Goal: Ask a question: Seek information or help from site administrators or community

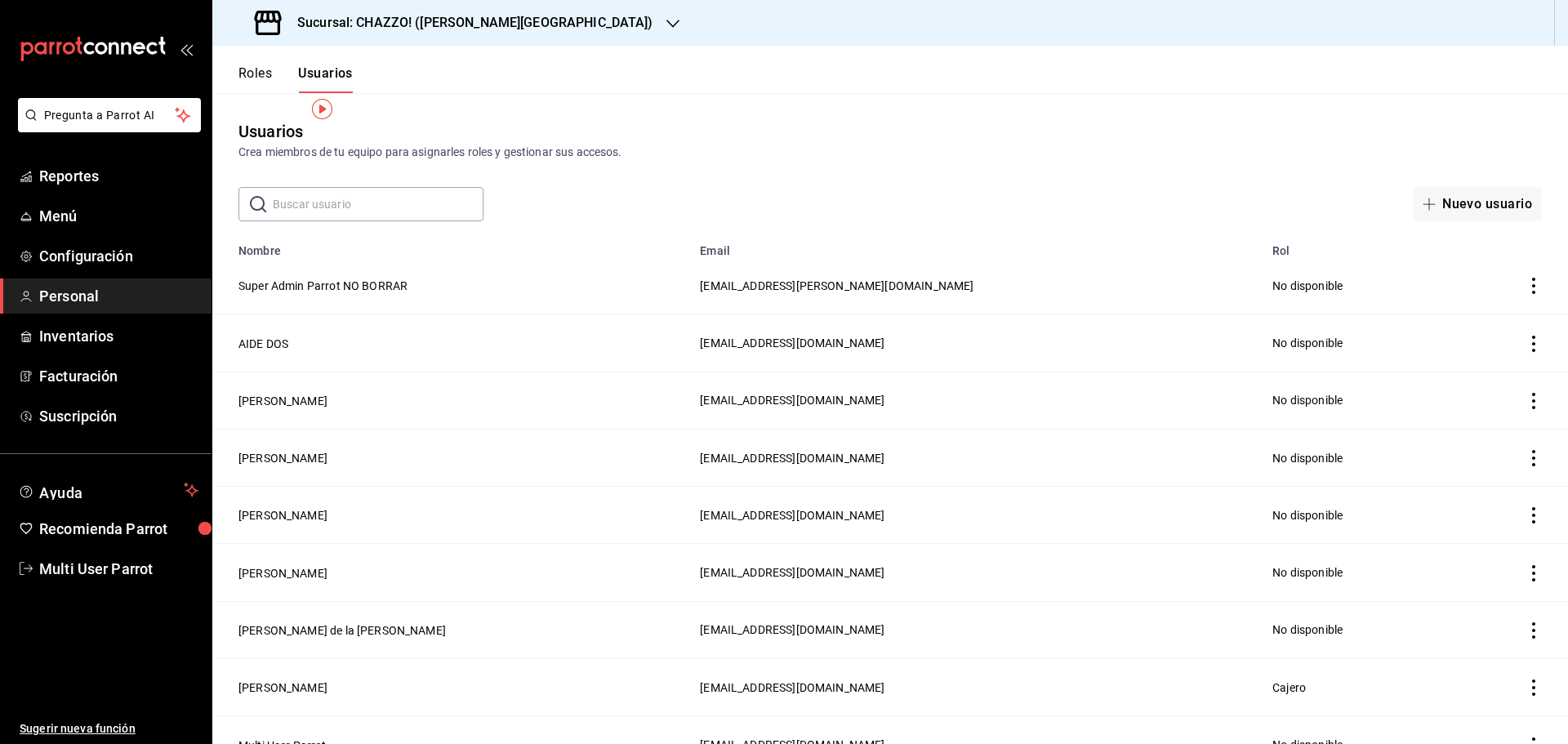
scroll to position [23, 0]
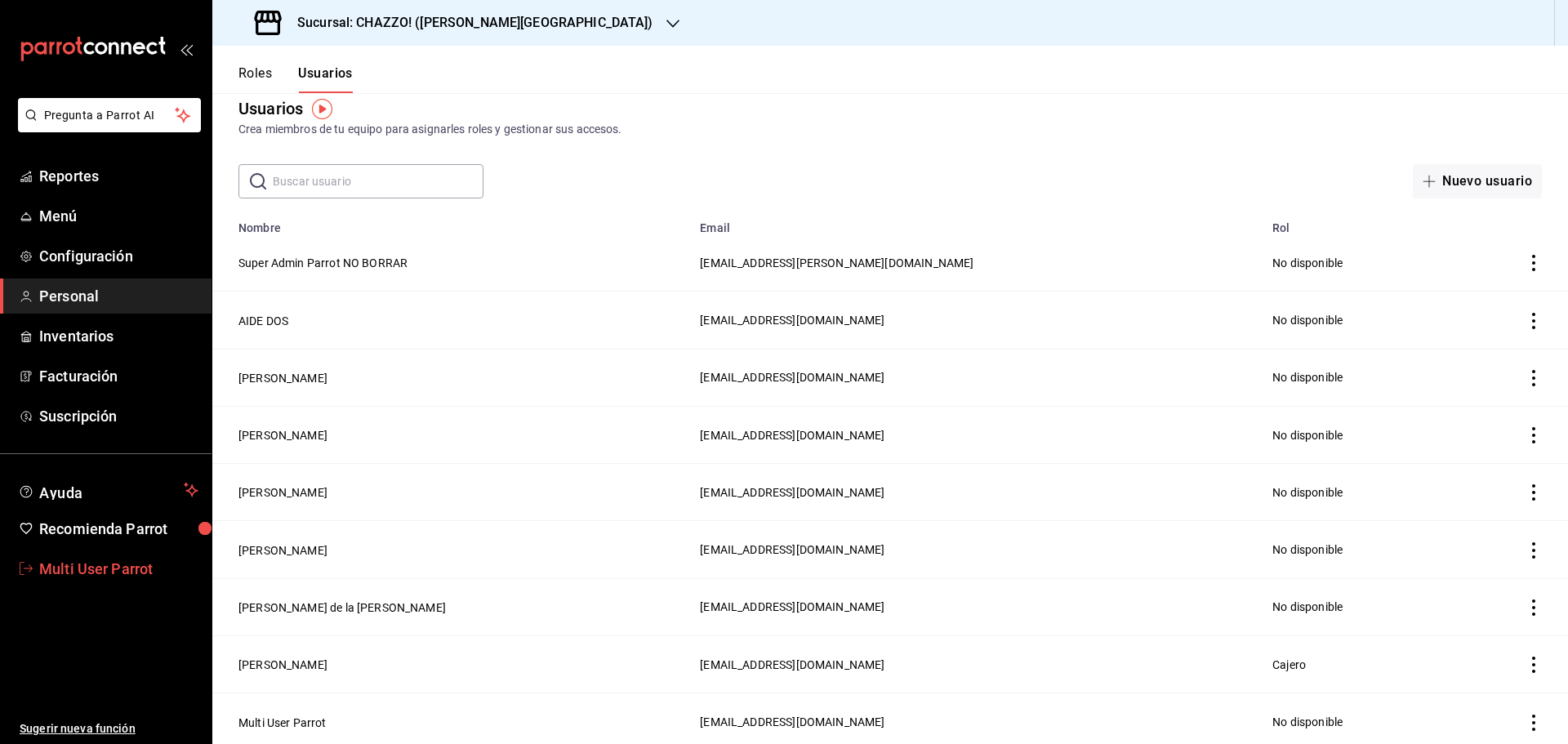
click at [139, 563] on span "Multi User Parrot" at bounding box center [119, 568] width 159 height 22
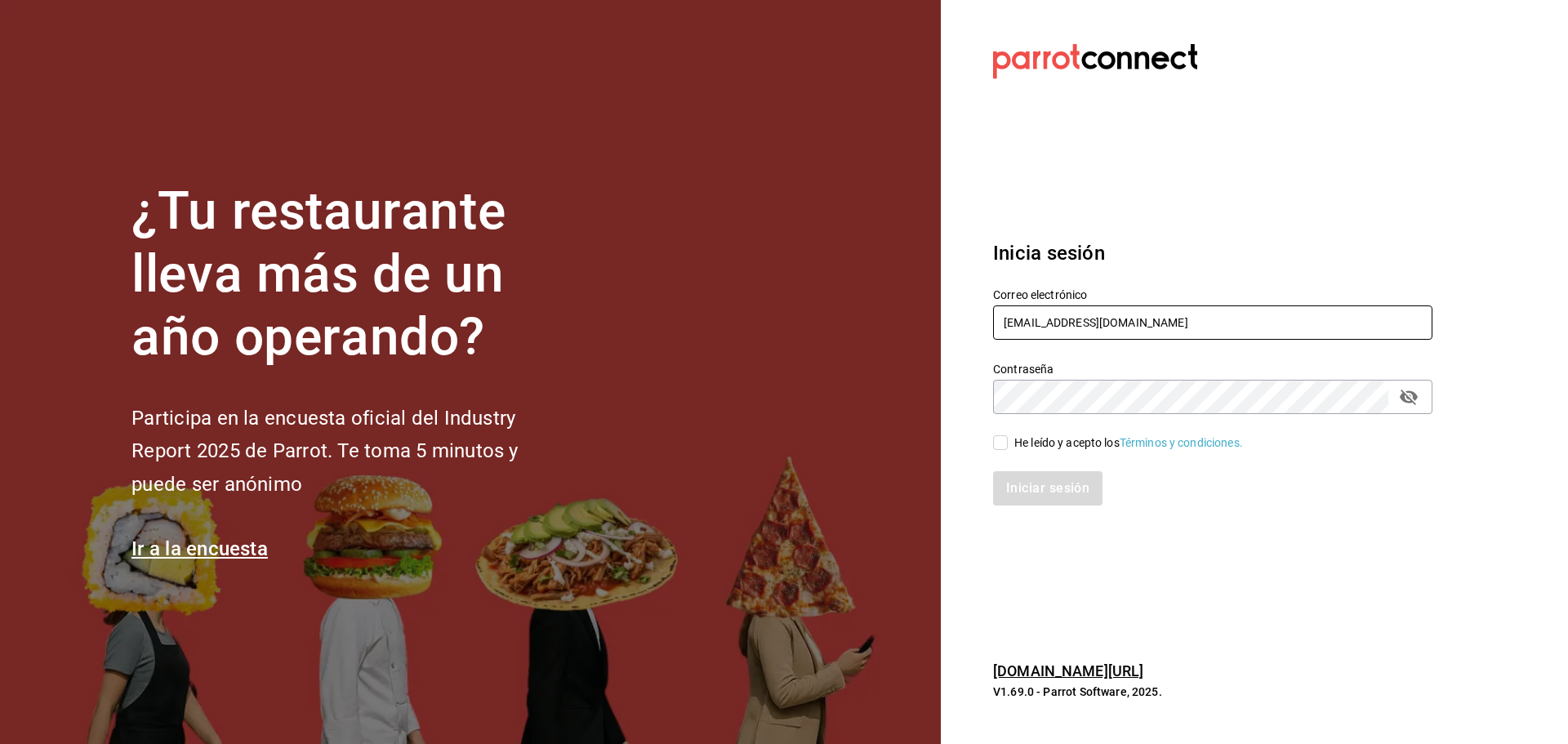
click at [1055, 311] on input "[EMAIL_ADDRESS][DOMAIN_NAME]" at bounding box center [1213, 322] width 439 height 34
paste input "genkipoke@jardinez"
type input "genkipoke@jardinez.com"
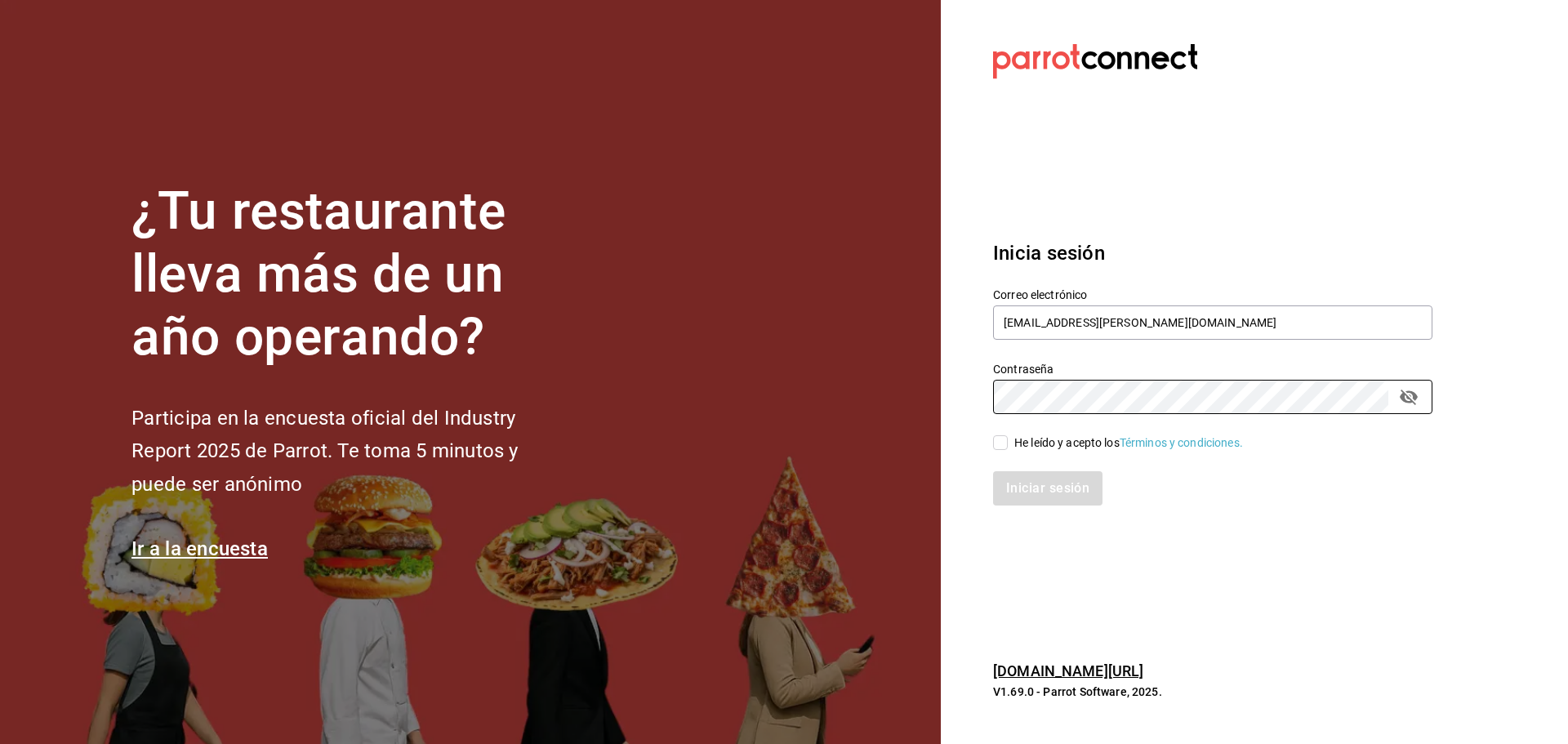
click at [1002, 435] on label "He leído y acepto los Términos y condiciones." at bounding box center [1117, 443] width 250 height 17
click at [1002, 436] on input "He leído y acepto los Términos y condiciones." at bounding box center [1000, 443] width 15 height 15
checkbox input "true"
click at [1026, 484] on button "Iniciar sesión" at bounding box center [1048, 488] width 111 height 34
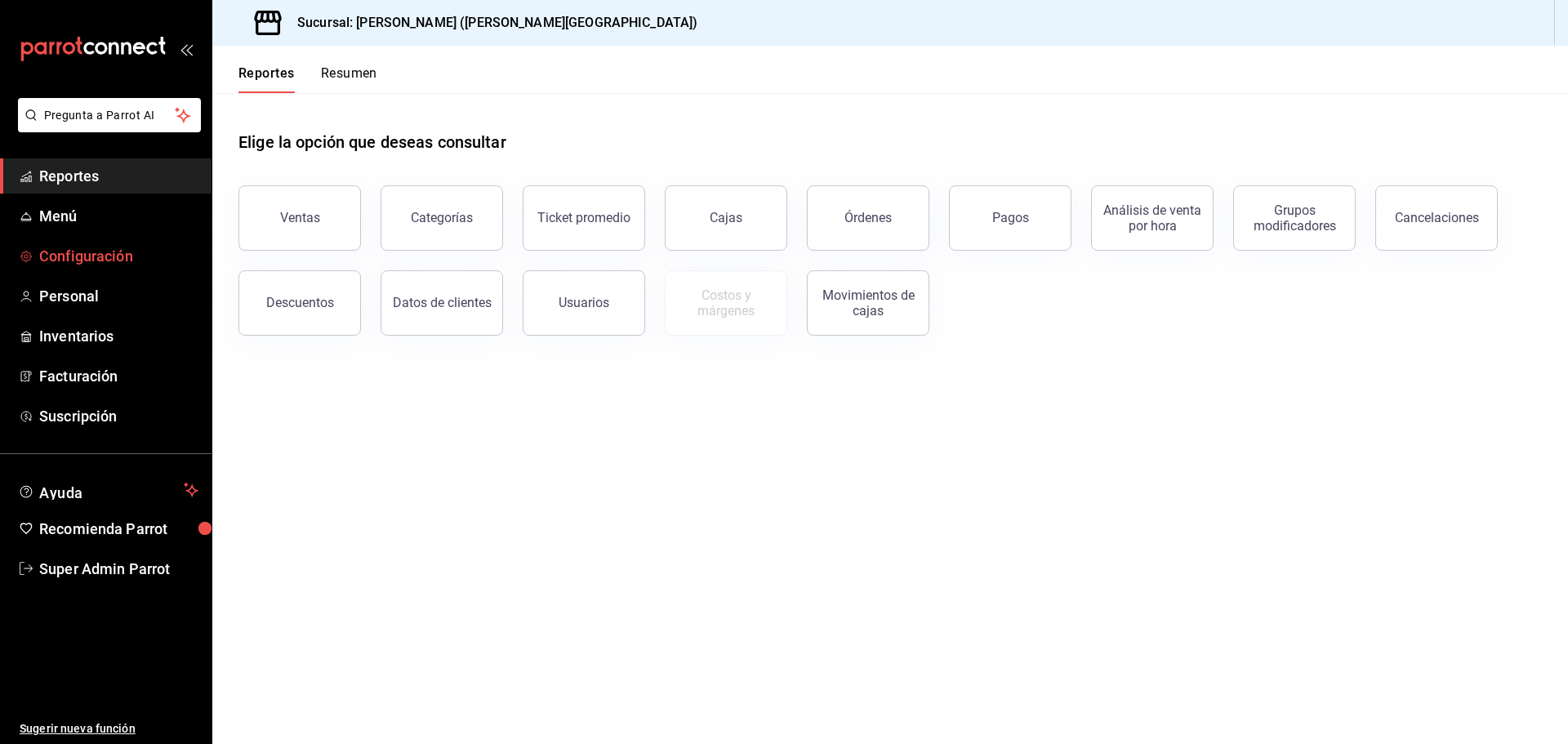
click at [101, 254] on span "Configuración" at bounding box center [119, 256] width 159 height 22
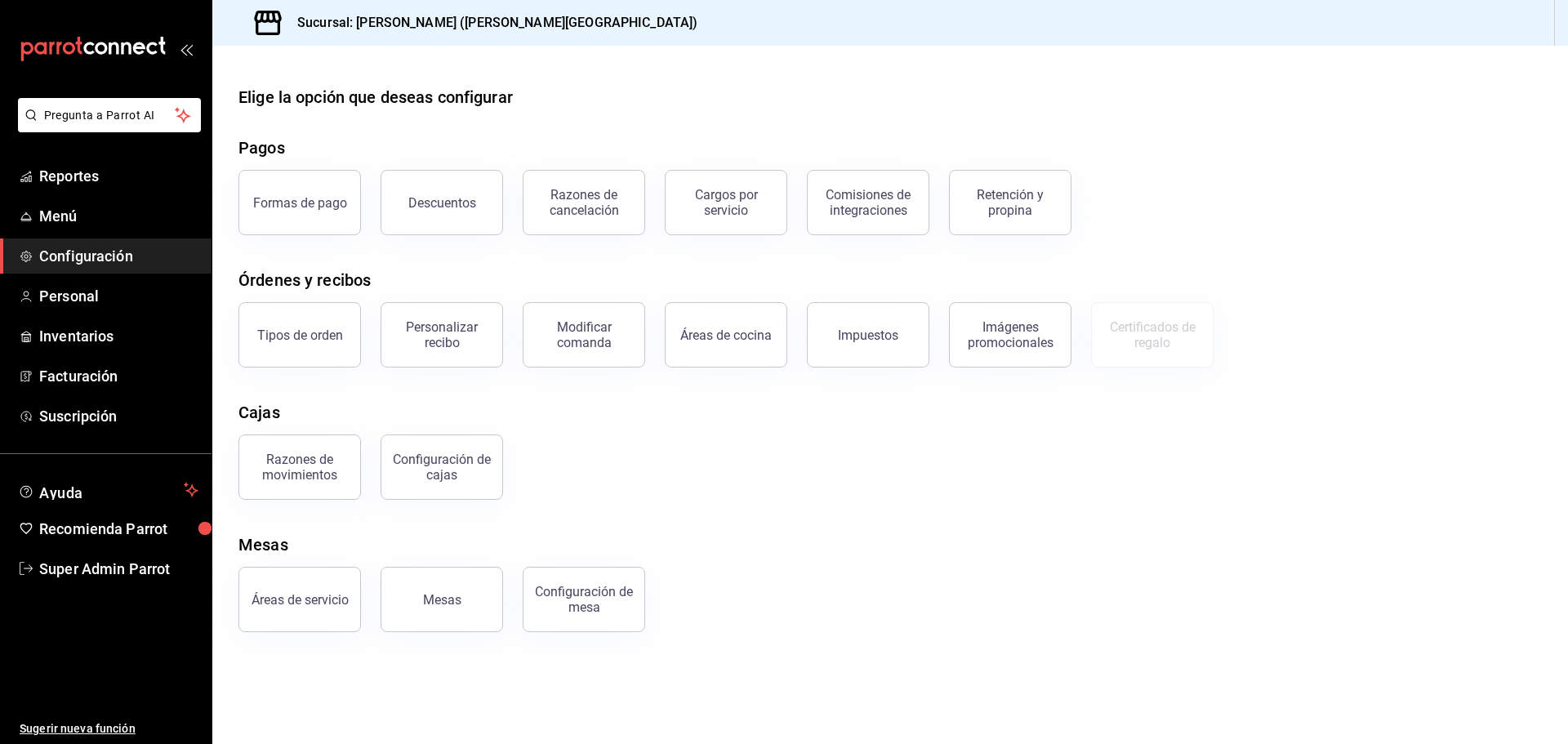
click at [111, 251] on span "Configuración" at bounding box center [119, 256] width 159 height 22
drag, startPoint x: 430, startPoint y: 19, endPoint x: 539, endPoint y: 28, distance: 109.4
click at [539, 28] on h3 "Sucursal: [PERSON_NAME] ([PERSON_NAME][GEOGRAPHIC_DATA])" at bounding box center [490, 23] width 413 height 20
click at [464, 39] on div "Sucursal: [PERSON_NAME] ([PERSON_NAME][GEOGRAPHIC_DATA])" at bounding box center [464, 23] width 478 height 45
click at [85, 222] on span "Menú" at bounding box center [119, 215] width 159 height 22
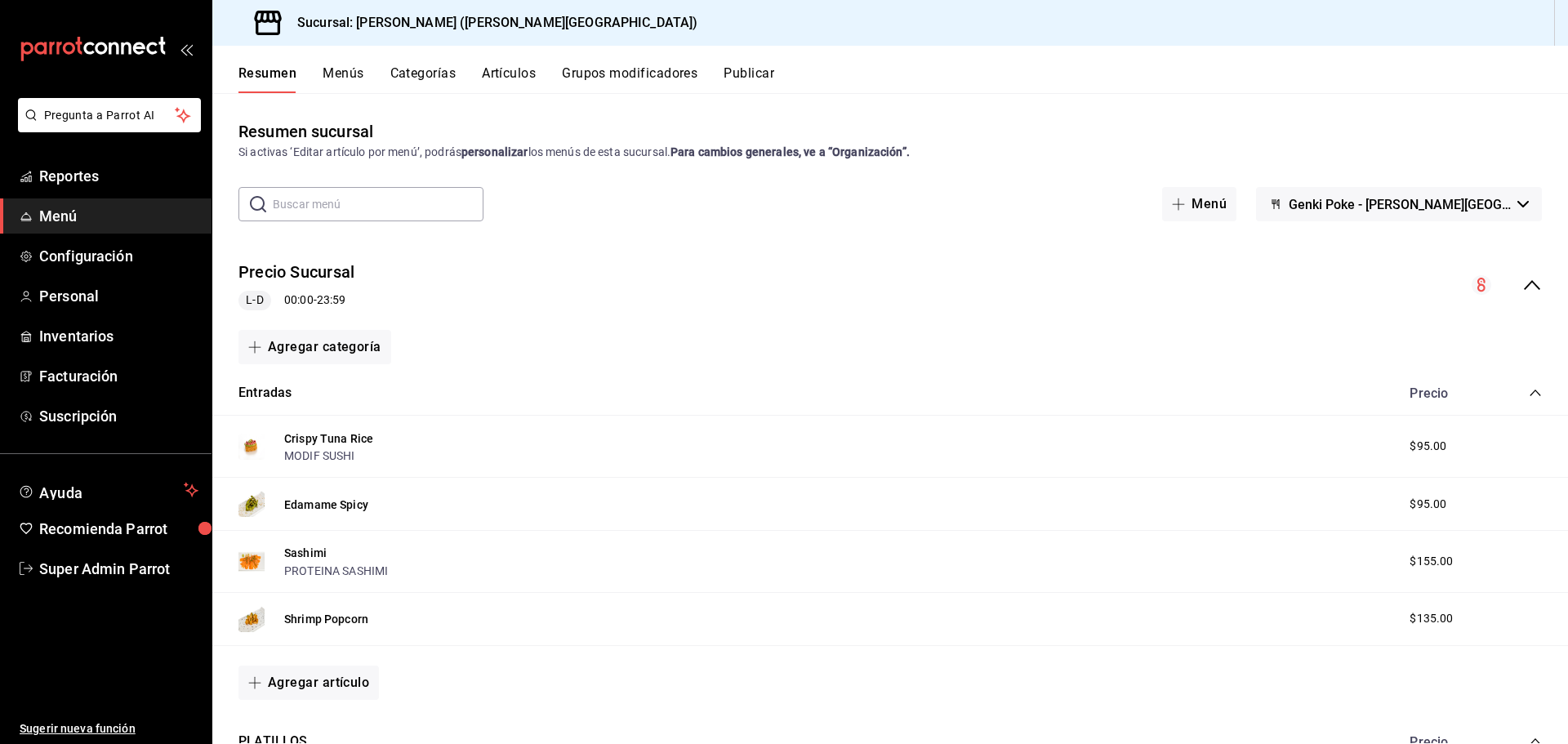
click at [1374, 202] on span "Genki Poke - [PERSON_NAME][GEOGRAPHIC_DATA]" at bounding box center [1399, 205] width 223 height 15
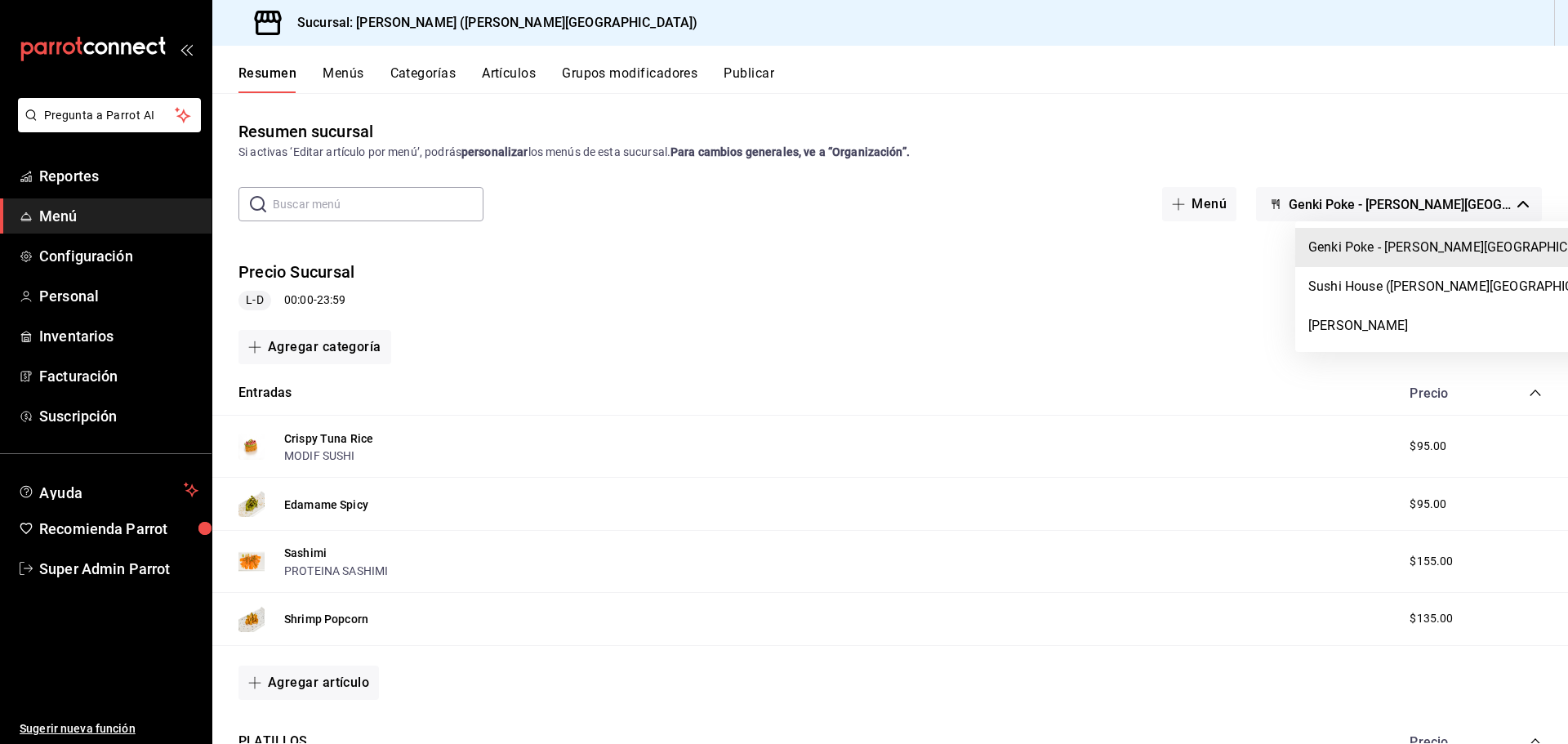
click at [1345, 151] on div at bounding box center [784, 372] width 1568 height 744
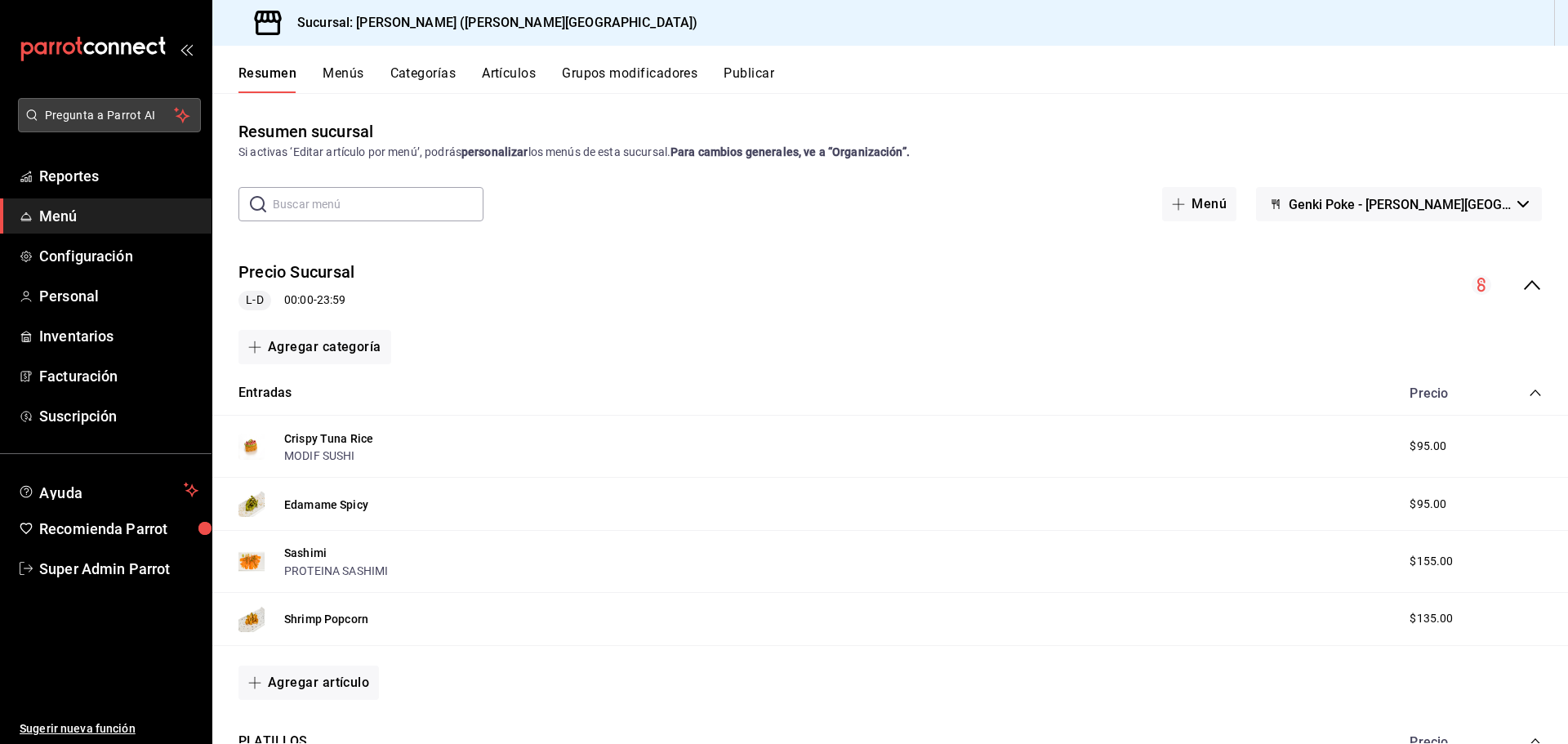
click at [101, 112] on span "Pregunta a Parrot AI" at bounding box center [110, 115] width 130 height 17
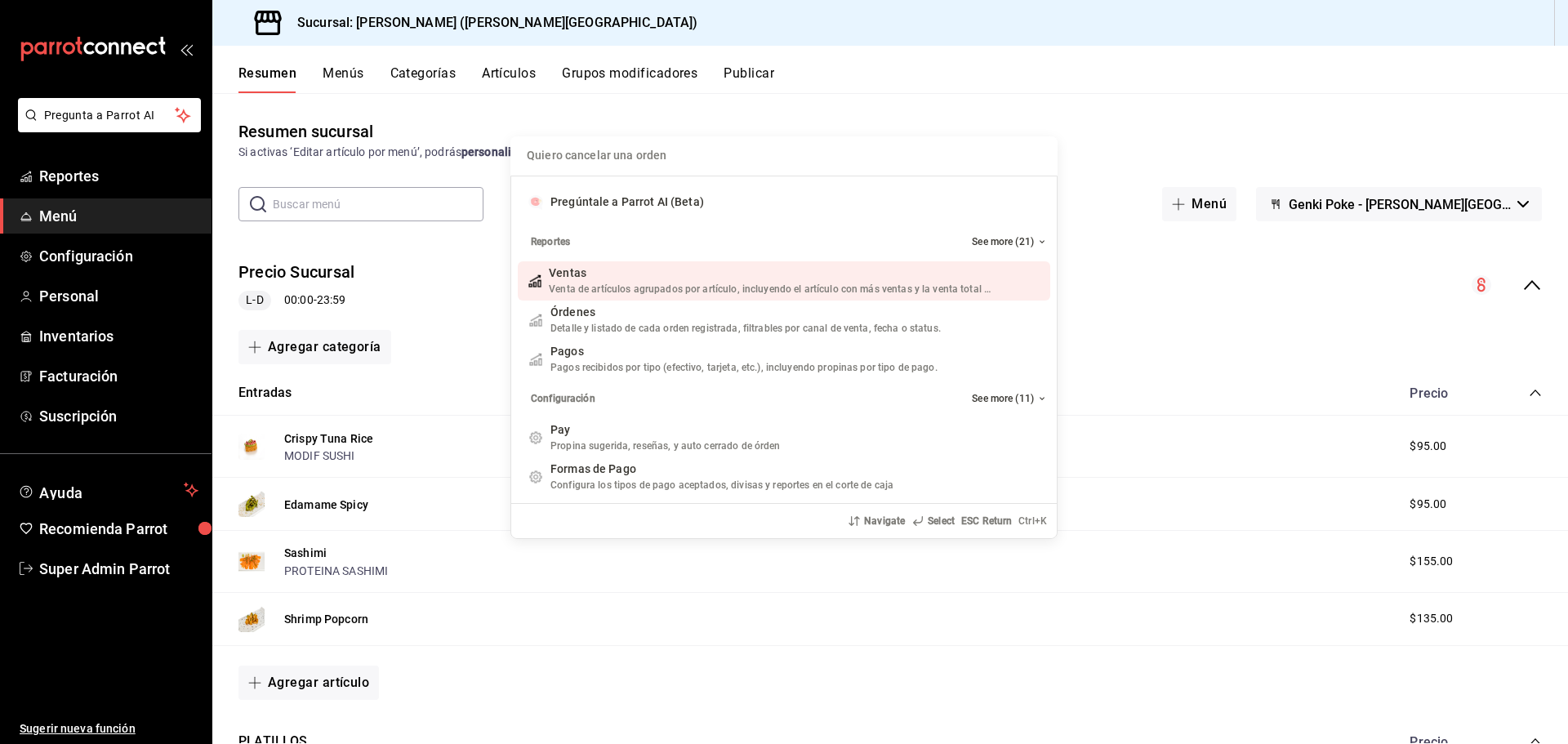
click at [586, 153] on input "Quiero cancelar una orden" at bounding box center [784, 157] width 527 height 40
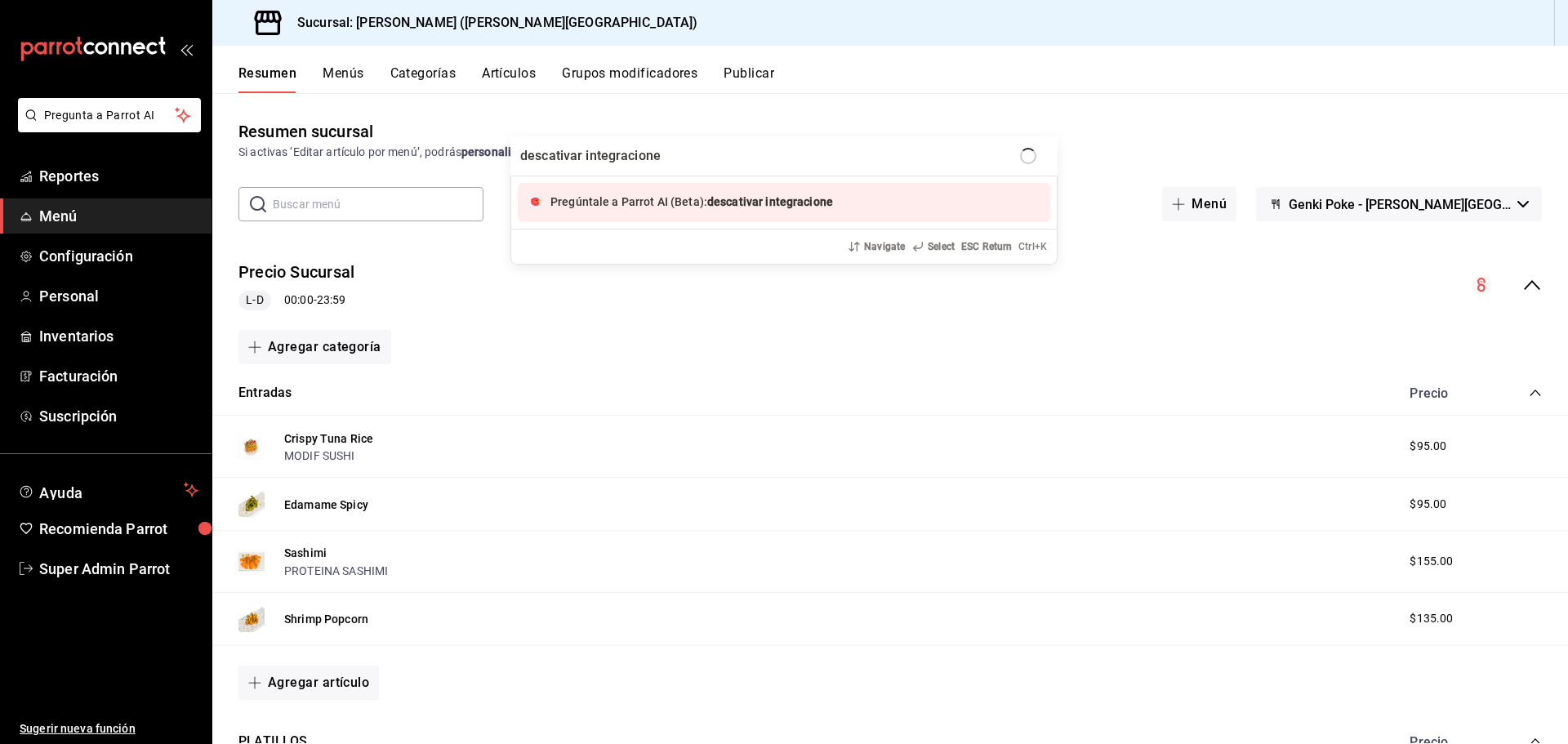
type input "descativar integraciones"
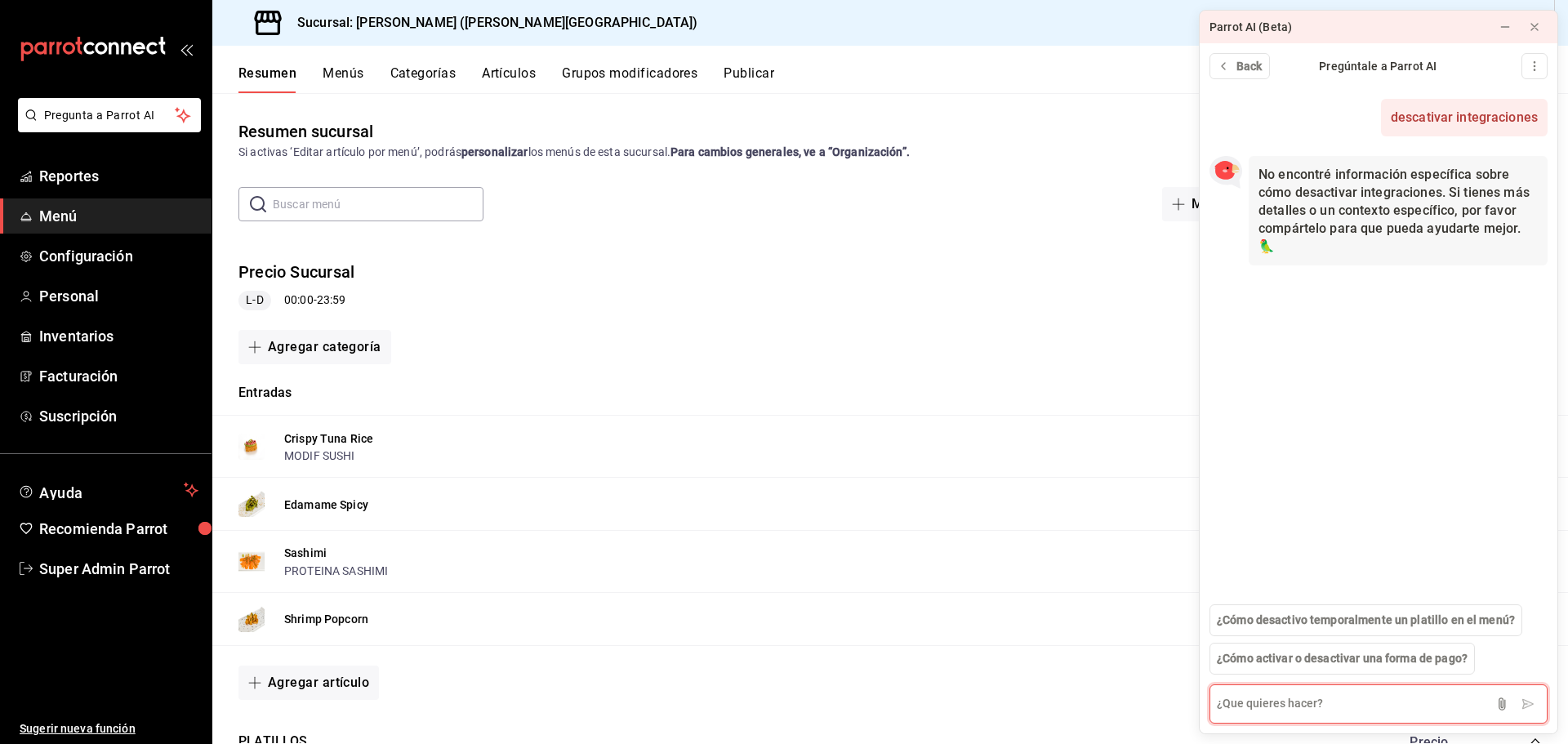
click at [1335, 710] on textarea at bounding box center [1378, 704] width 338 height 40
type textarea "Desactivar integraciones [PERSON_NAME] y rappi"
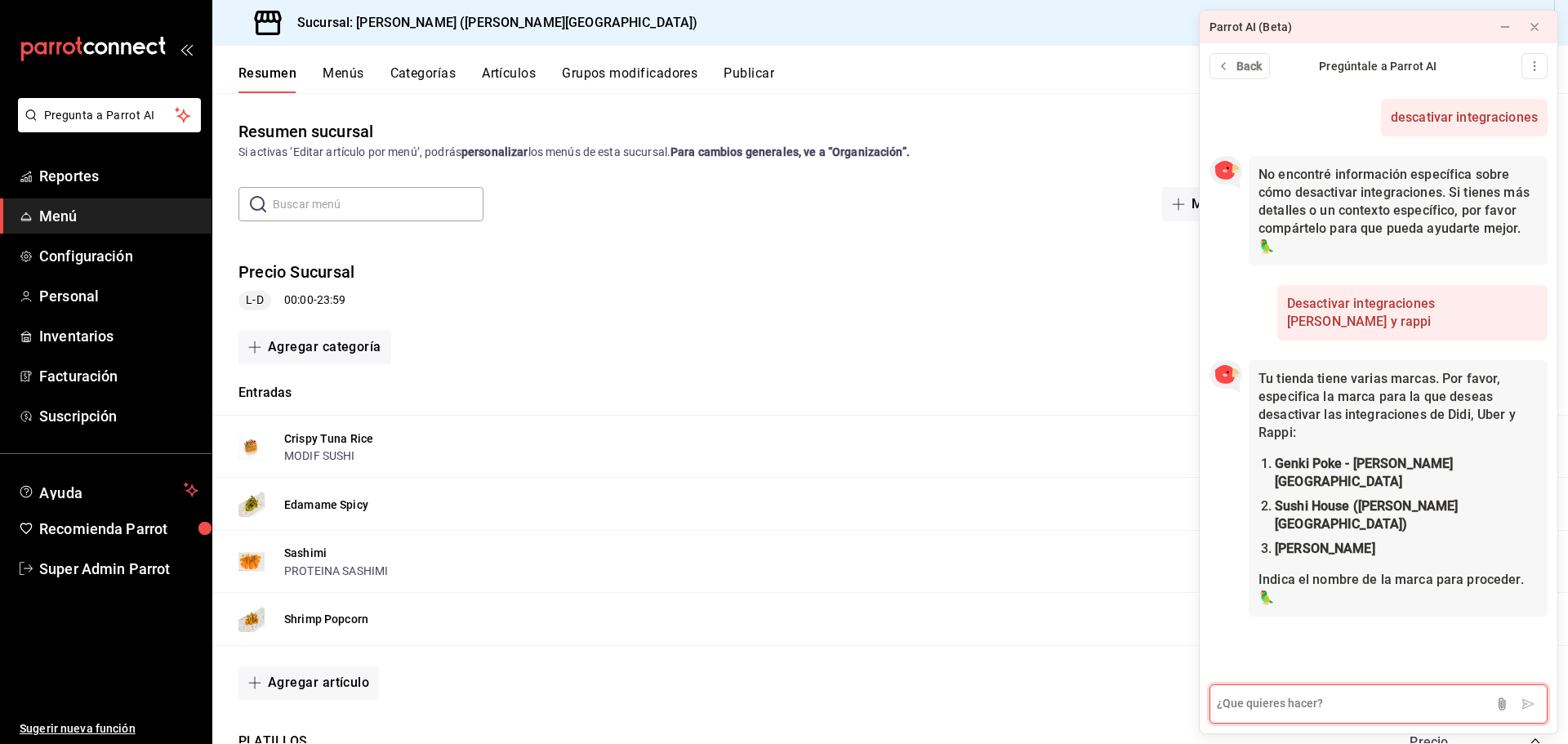
click at [1308, 695] on textarea at bounding box center [1378, 704] width 338 height 40
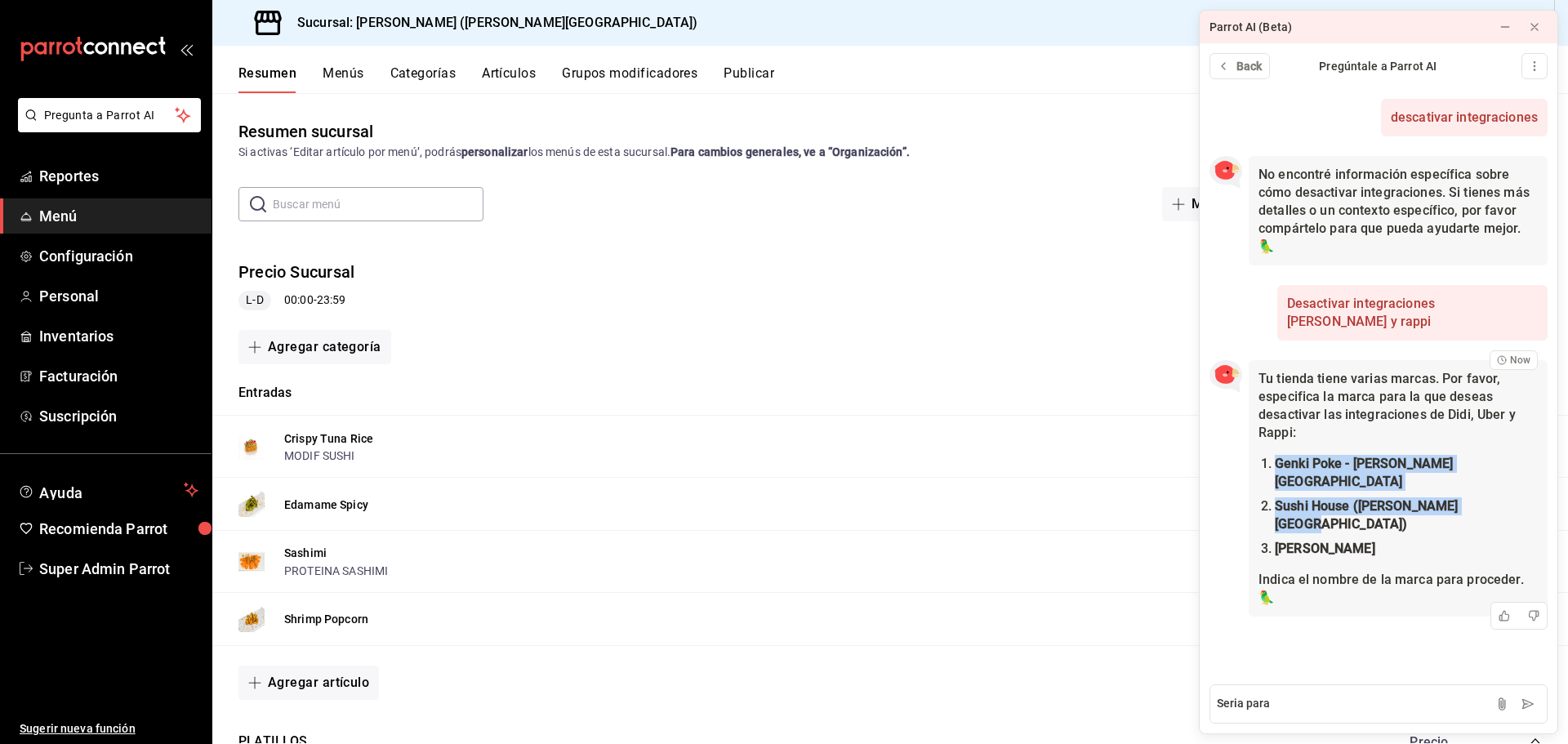
drag, startPoint x: 1276, startPoint y: 461, endPoint x: 1479, endPoint y: 488, distance: 204.8
click at [1479, 488] on ol "Genki Poke - [PERSON_NAME][GEOGRAPHIC_DATA] ([PERSON_NAME][GEOGRAPHIC_DATA]) [P…" at bounding box center [1397, 505] width 279 height 103
copy ol "Genki Poke - [PERSON_NAME][GEOGRAPHIC_DATA] ([PERSON_NAME][GEOGRAPHIC_DATA])"
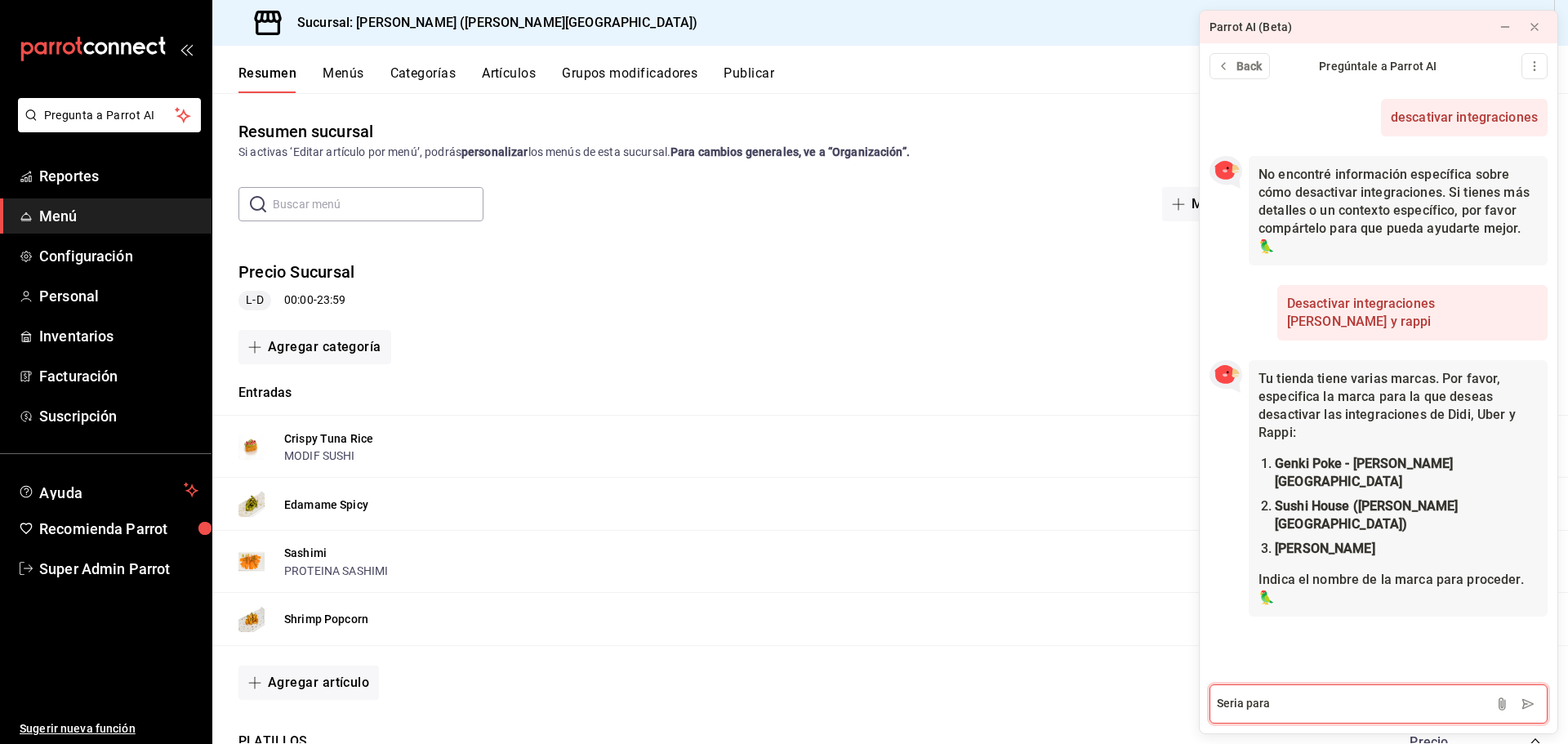
click at [1323, 703] on textarea "Seria para" at bounding box center [1378, 704] width 338 height 40
paste textarea "Genki Poke - [PERSON_NAME][GEOGRAPHIC_DATA] ([PERSON_NAME][GEOGRAPHIC_DATA])"
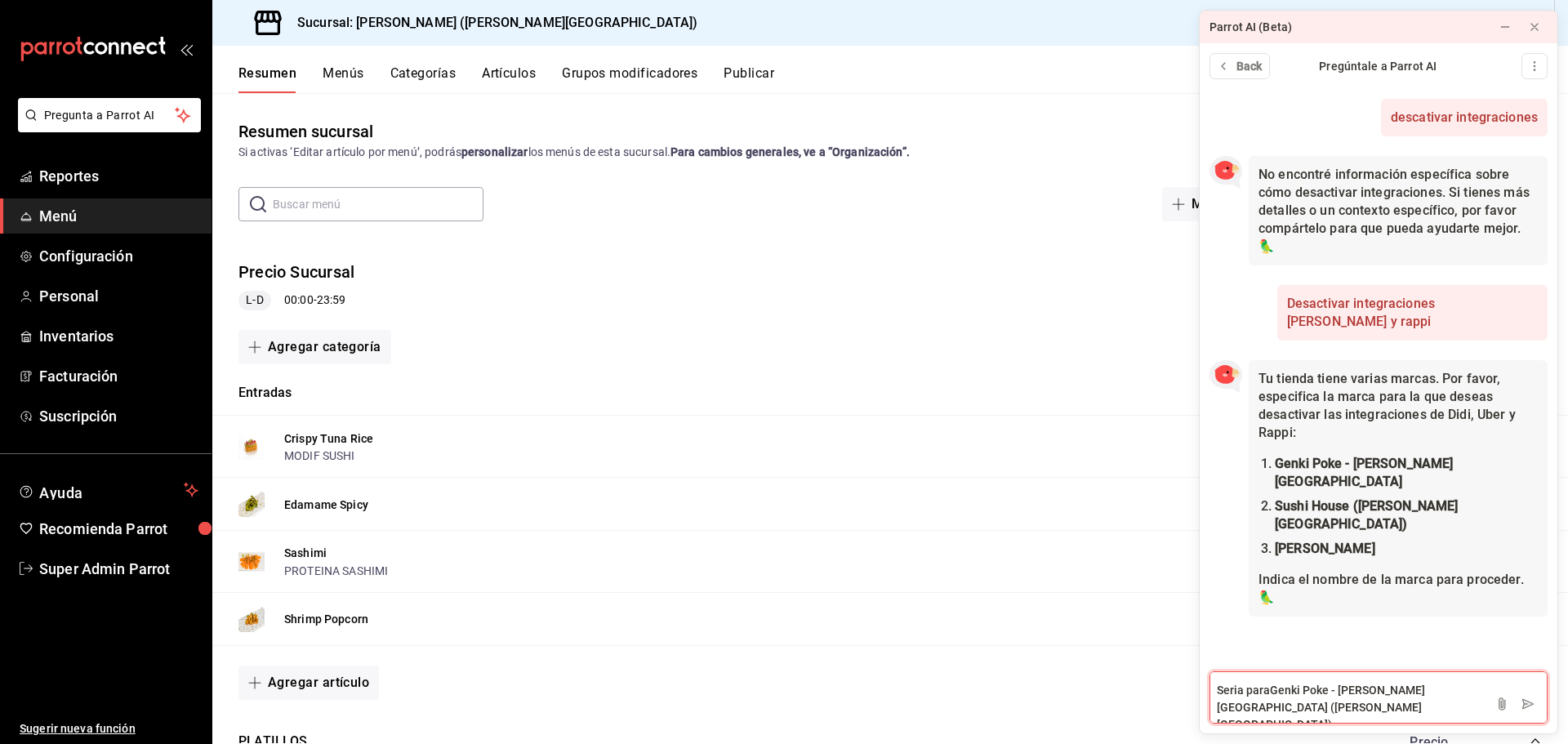
click at [1269, 687] on textarea "Seria paraGenki Poke - [PERSON_NAME][GEOGRAPHIC_DATA] ([PERSON_NAME][GEOGRAPHIC…" at bounding box center [1378, 697] width 338 height 52
type textarea "Seria para Genki Poke - [PERSON_NAME][GEOGRAPHIC_DATA] ([PERSON_NAME][GEOGRAPHI…"
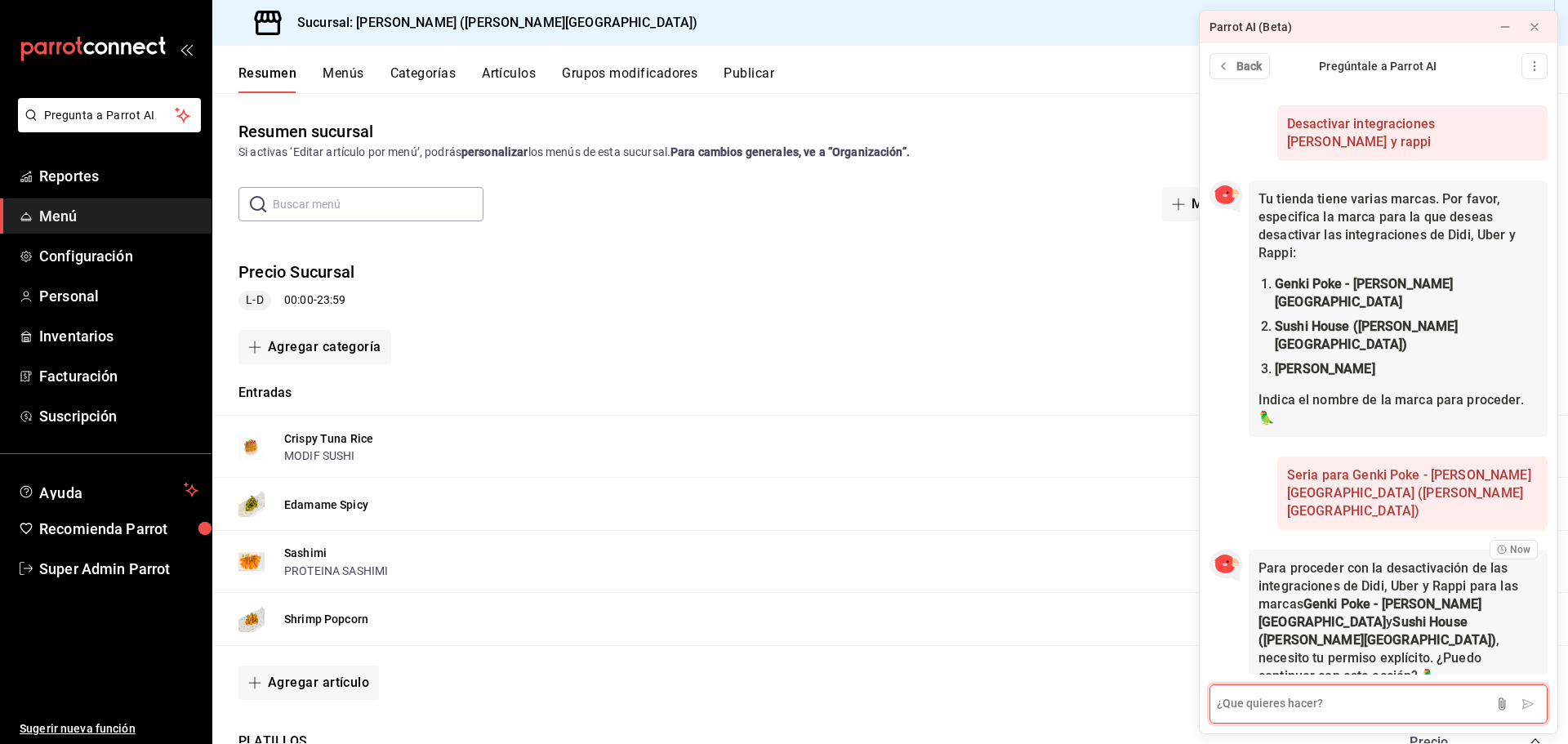
scroll to position [221, 0]
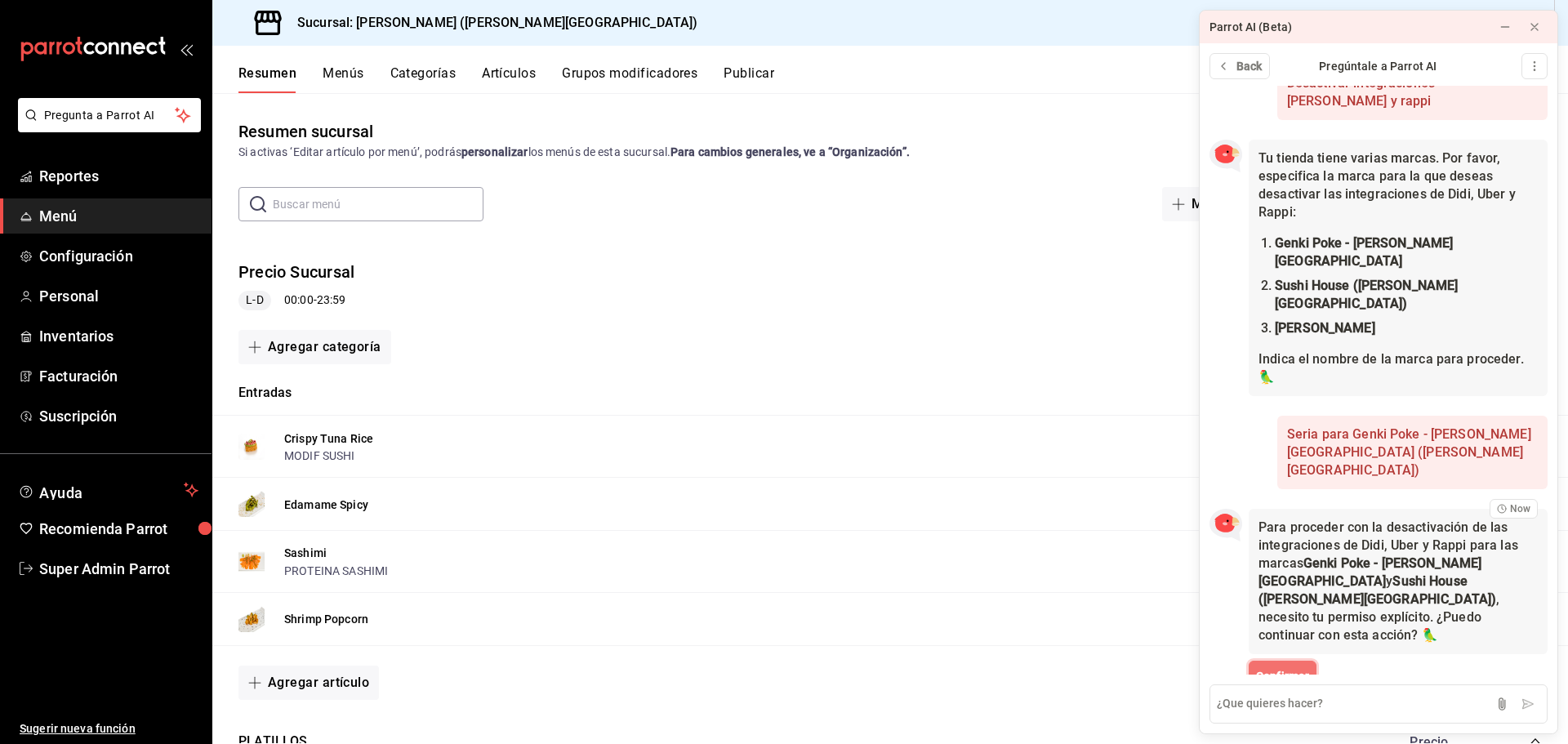
click at [1282, 668] on span "Confirmar" at bounding box center [1282, 676] width 53 height 17
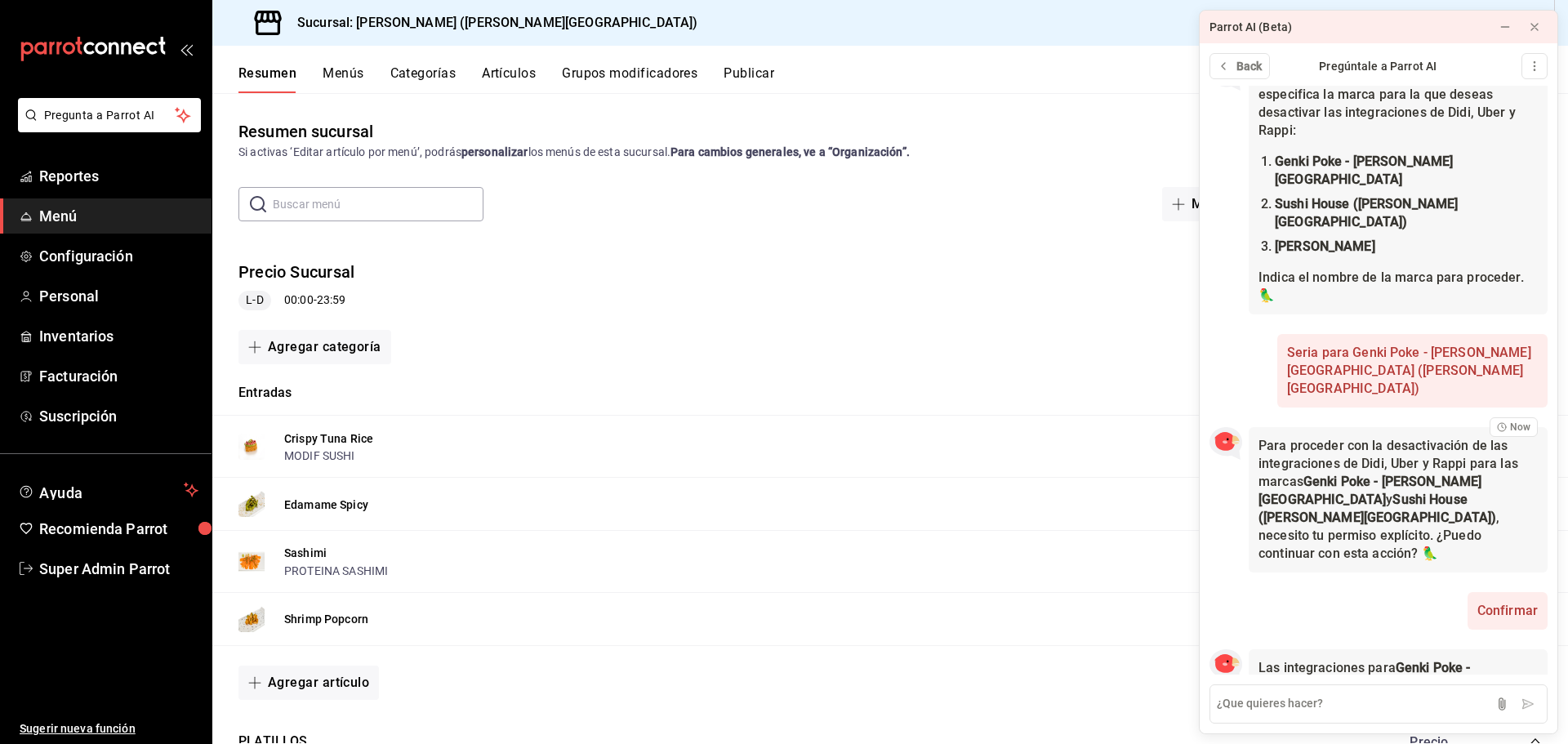
scroll to position [384, 0]
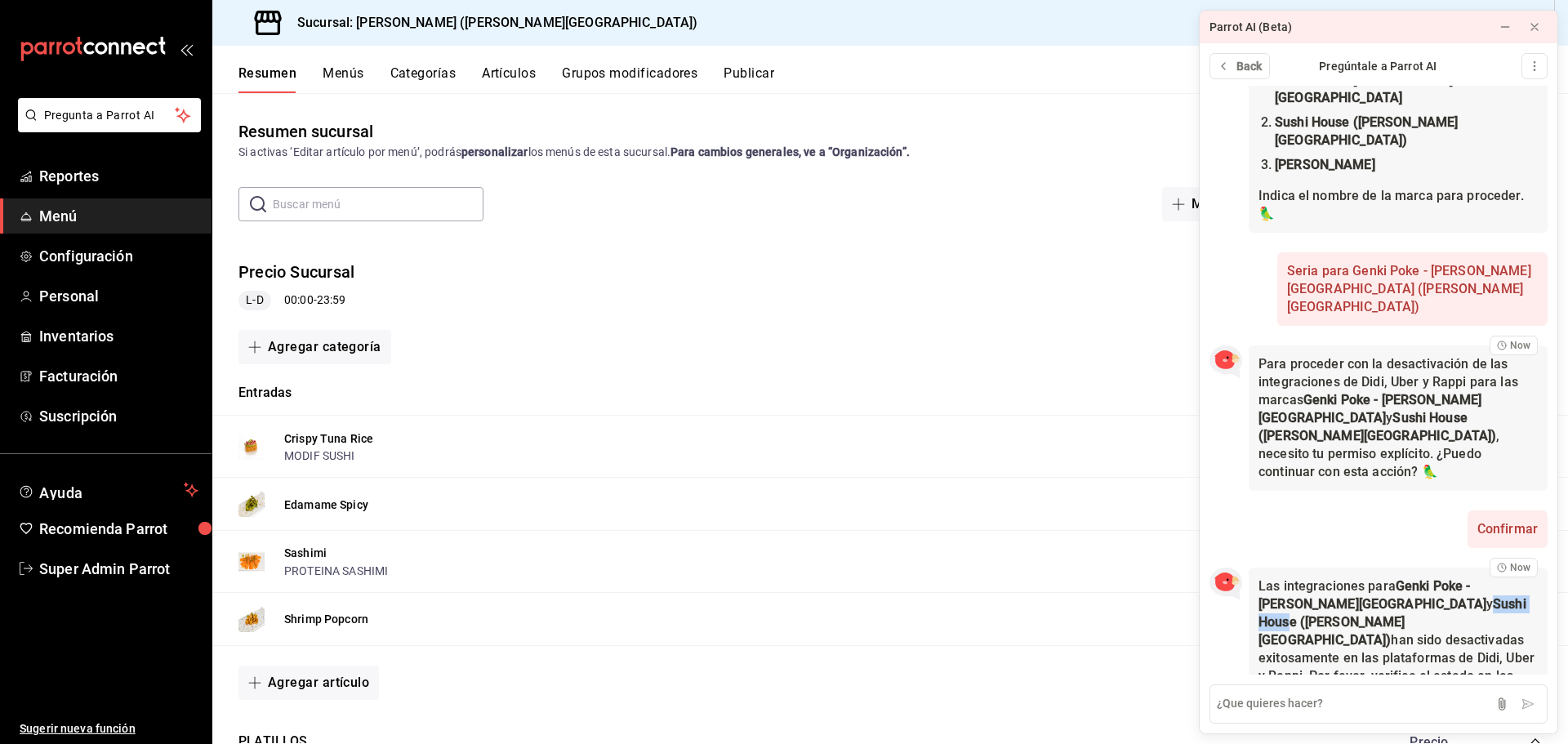
drag, startPoint x: 1383, startPoint y: 532, endPoint x: 1451, endPoint y: 533, distance: 68.0
click at [1451, 596] on strong "Sushi House ([PERSON_NAME][GEOGRAPHIC_DATA])" at bounding box center [1392, 621] width 268 height 52
click at [1330, 686] on textarea at bounding box center [1378, 704] width 338 height 40
type textarea "z"
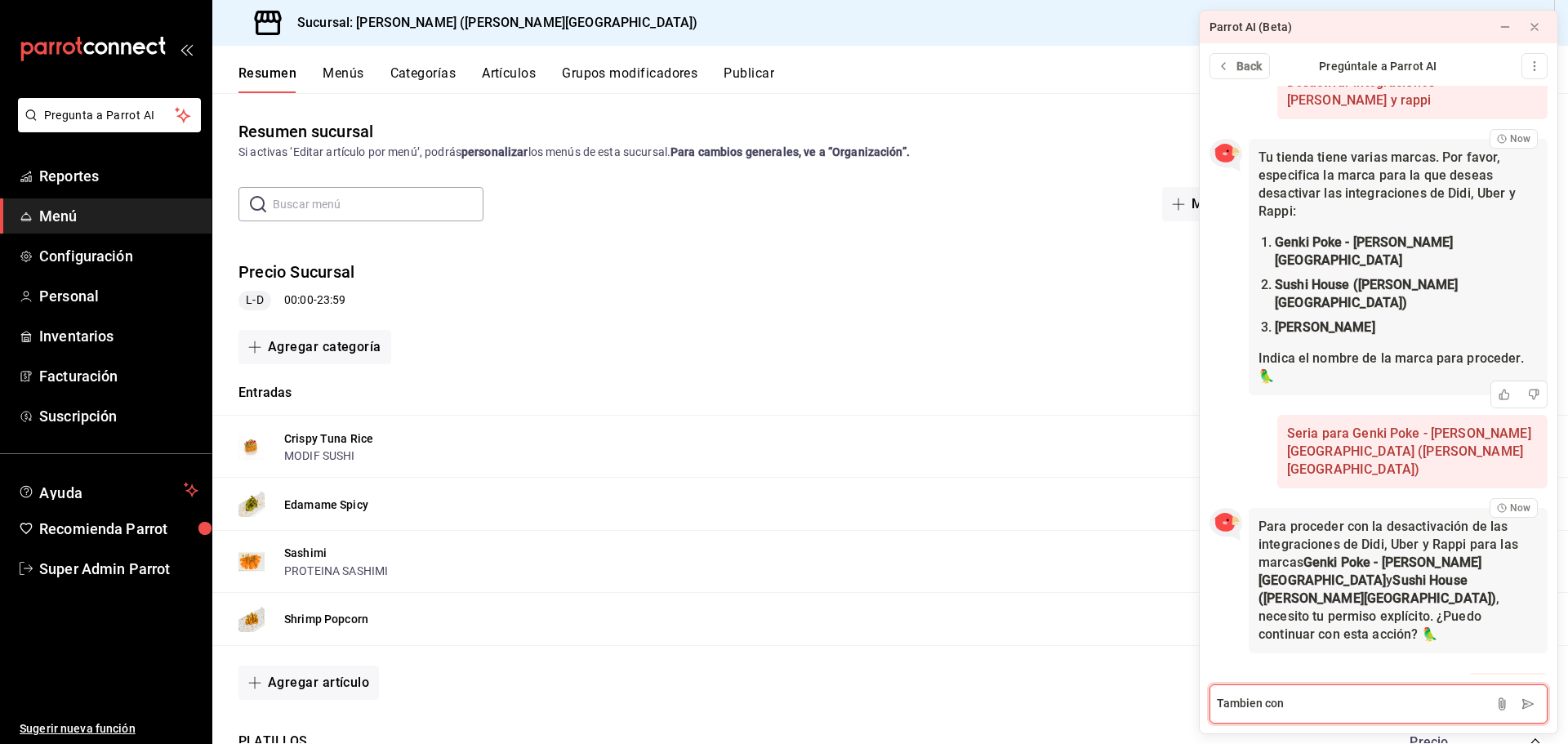
scroll to position [221, 0]
drag, startPoint x: 1276, startPoint y: 289, endPoint x: 1418, endPoint y: 289, distance: 142.0
click at [1418, 320] on li "[PERSON_NAME]" at bounding box center [1406, 328] width 263 height 18
copy strong "[PERSON_NAME]"
click at [1306, 697] on textarea "Tambien con" at bounding box center [1378, 704] width 338 height 40
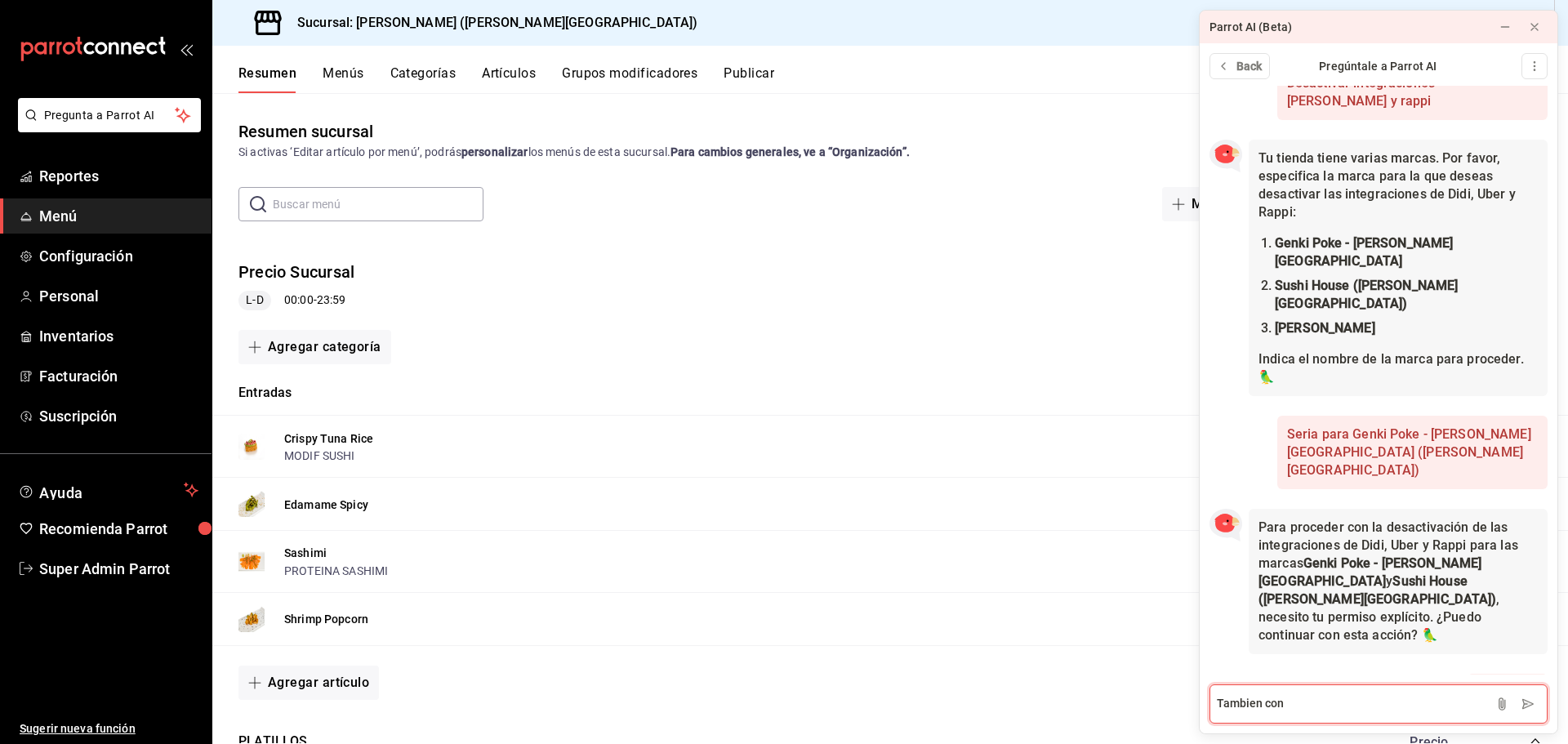
paste textarea "[PERSON_NAME]"
type textarea "Tambien con [PERSON_NAME] desctivarlas"
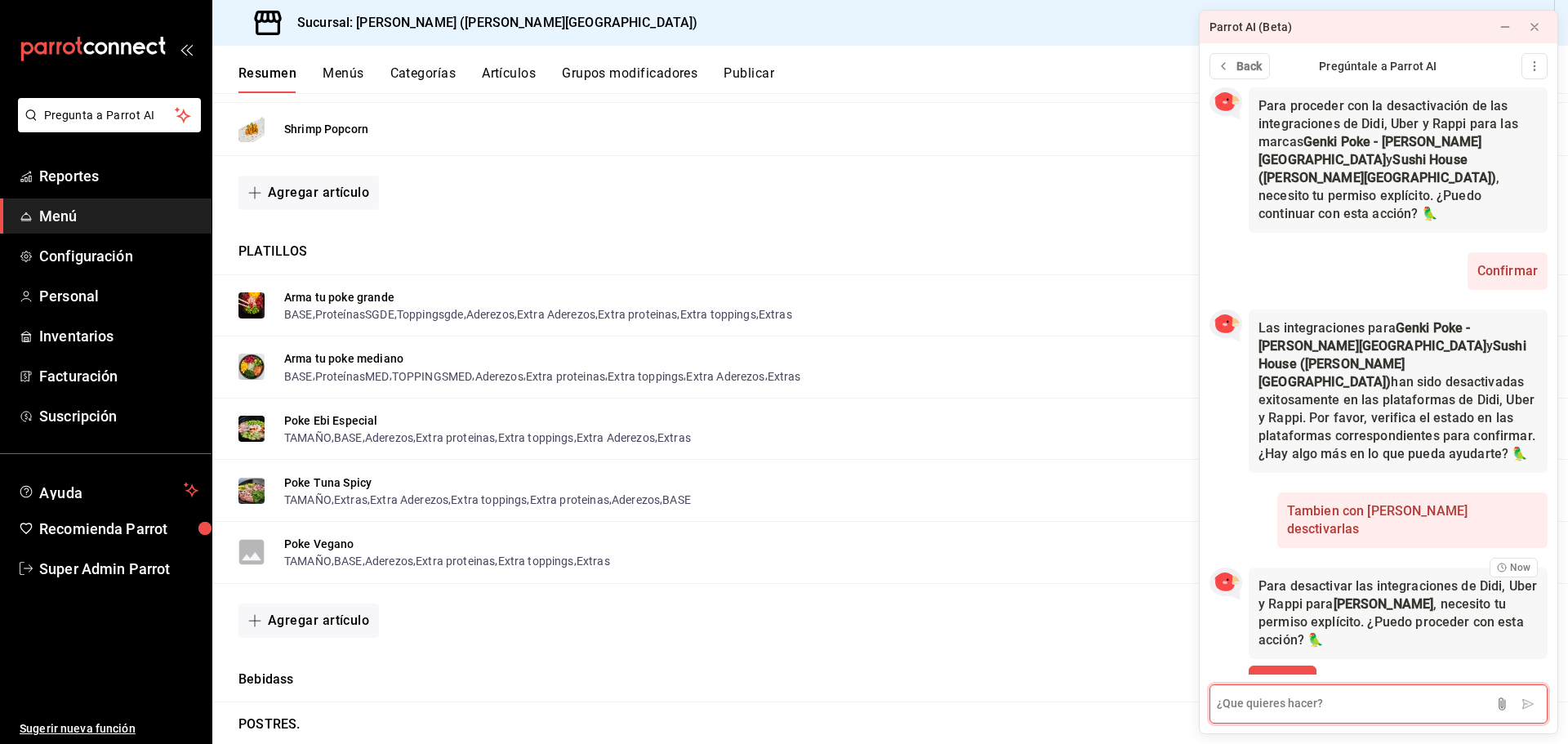
scroll to position [647, 0]
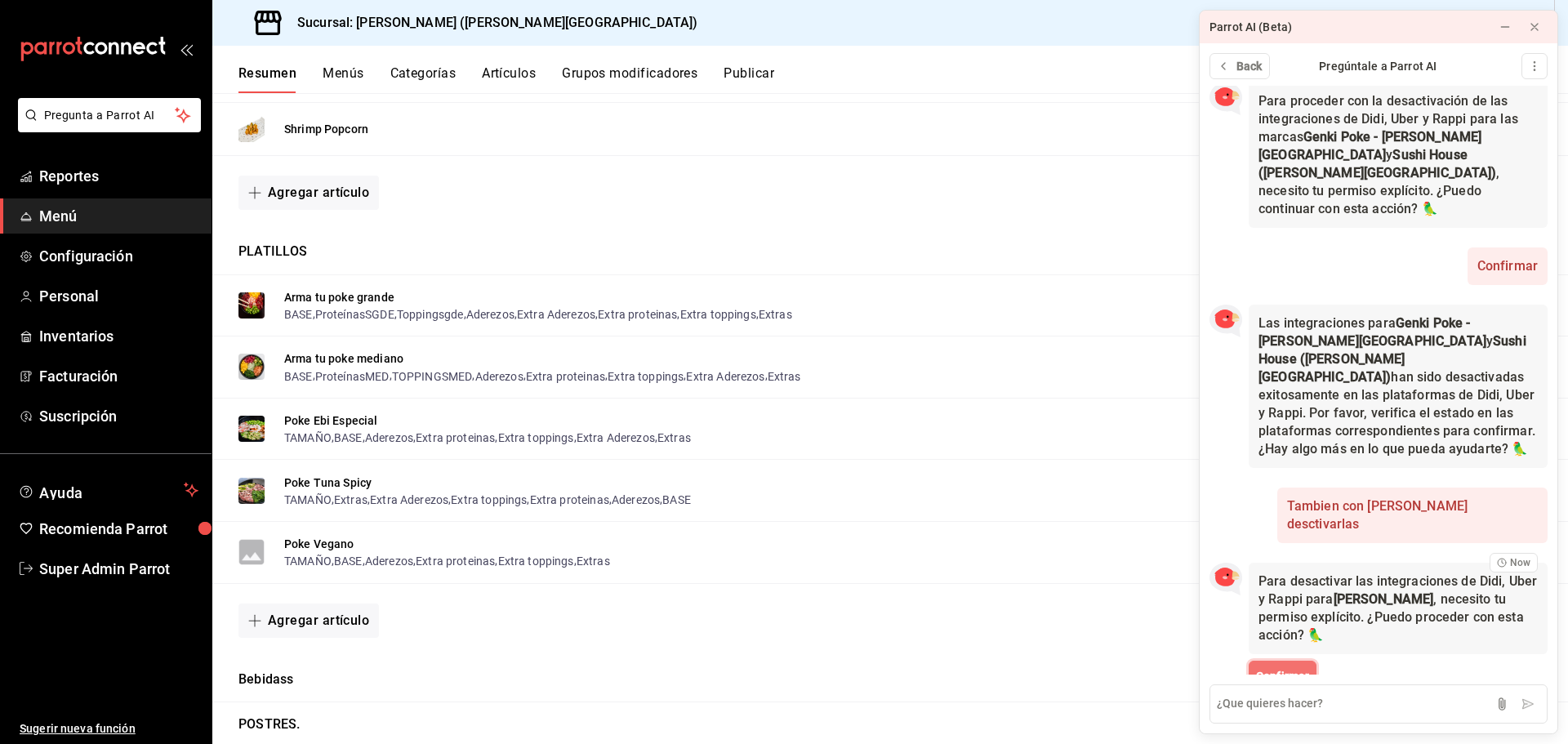
click at [1293, 668] on span "Confirmar" at bounding box center [1282, 676] width 53 height 17
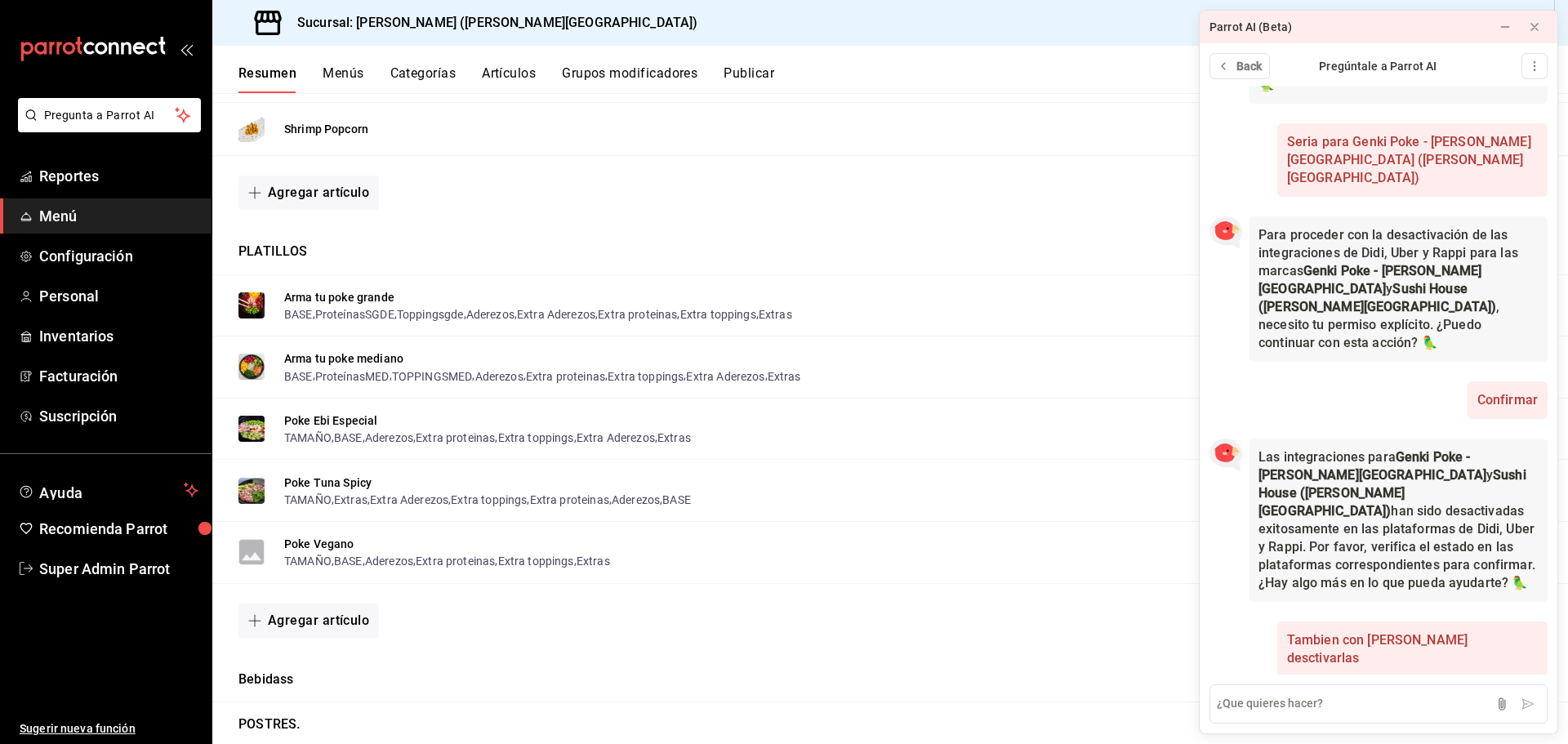
scroll to position [484, 0]
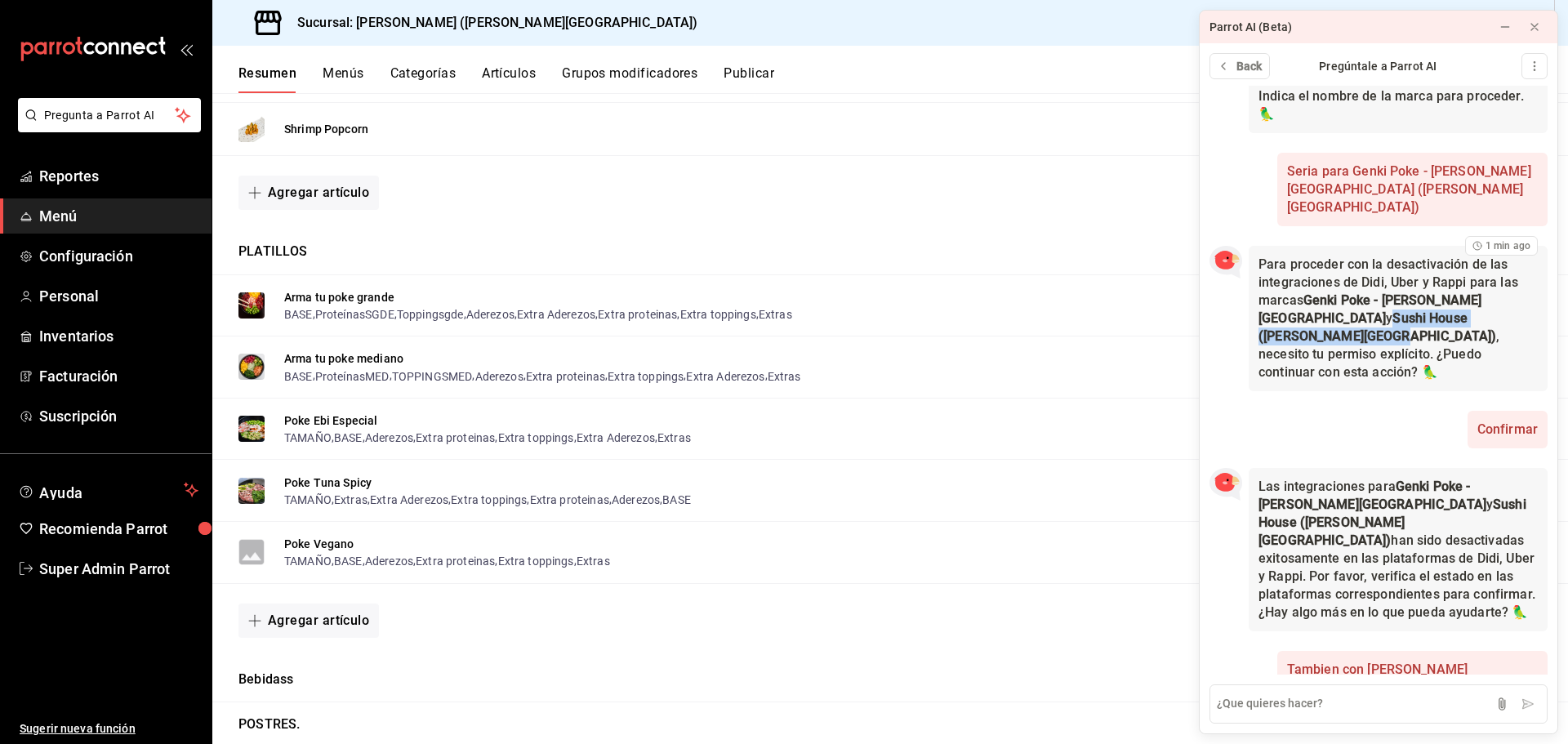
drag, startPoint x: 1257, startPoint y: 262, endPoint x: 1453, endPoint y: 266, distance: 196.0
click at [1453, 266] on div "Para proceder con la desactivación de las integraciones de Didi, Uber y Rappi p…" at bounding box center [1397, 319] width 299 height 145
copy strong "Sushi House ([PERSON_NAME][GEOGRAPHIC_DATA])"
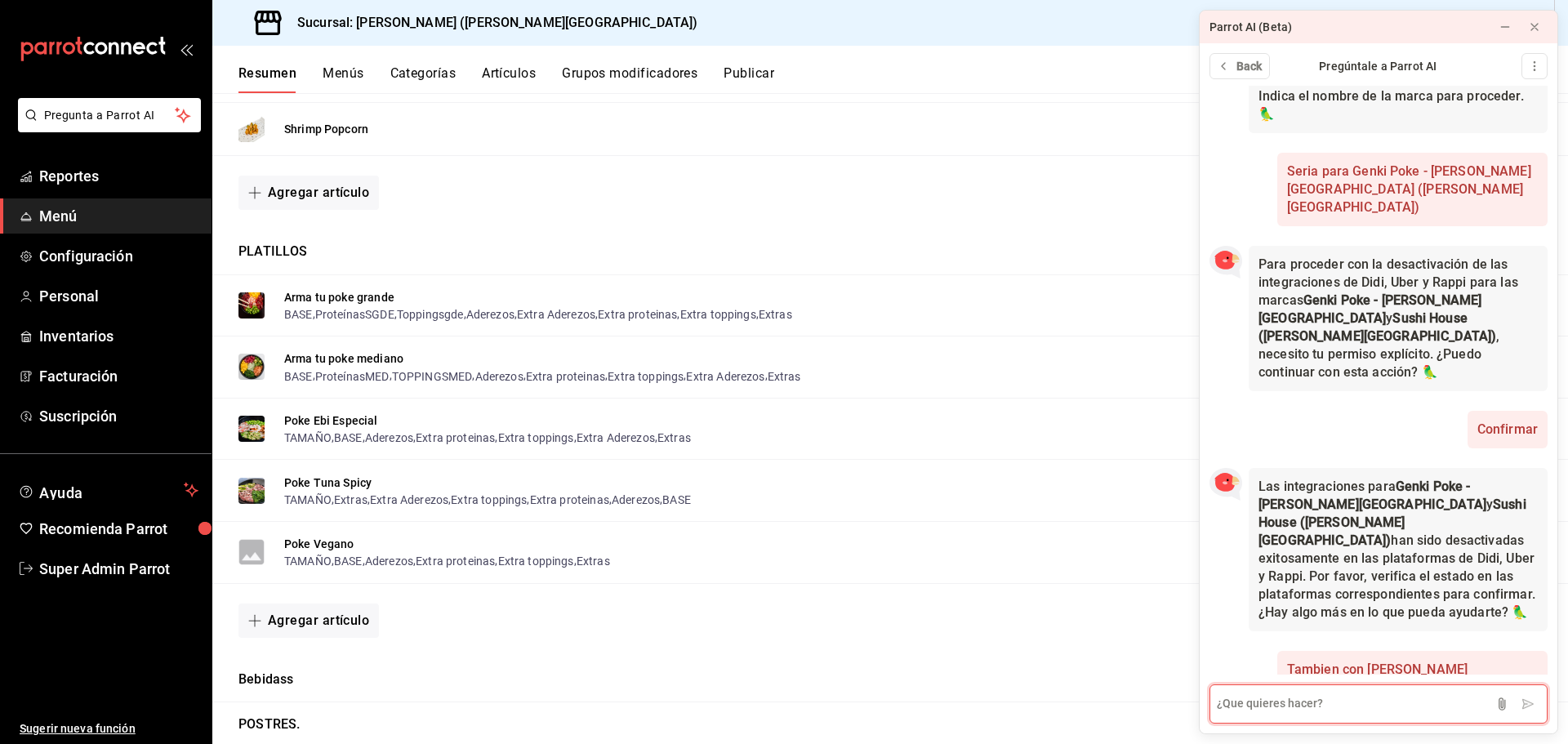
click at [1300, 707] on textarea at bounding box center [1378, 704] width 338 height 40
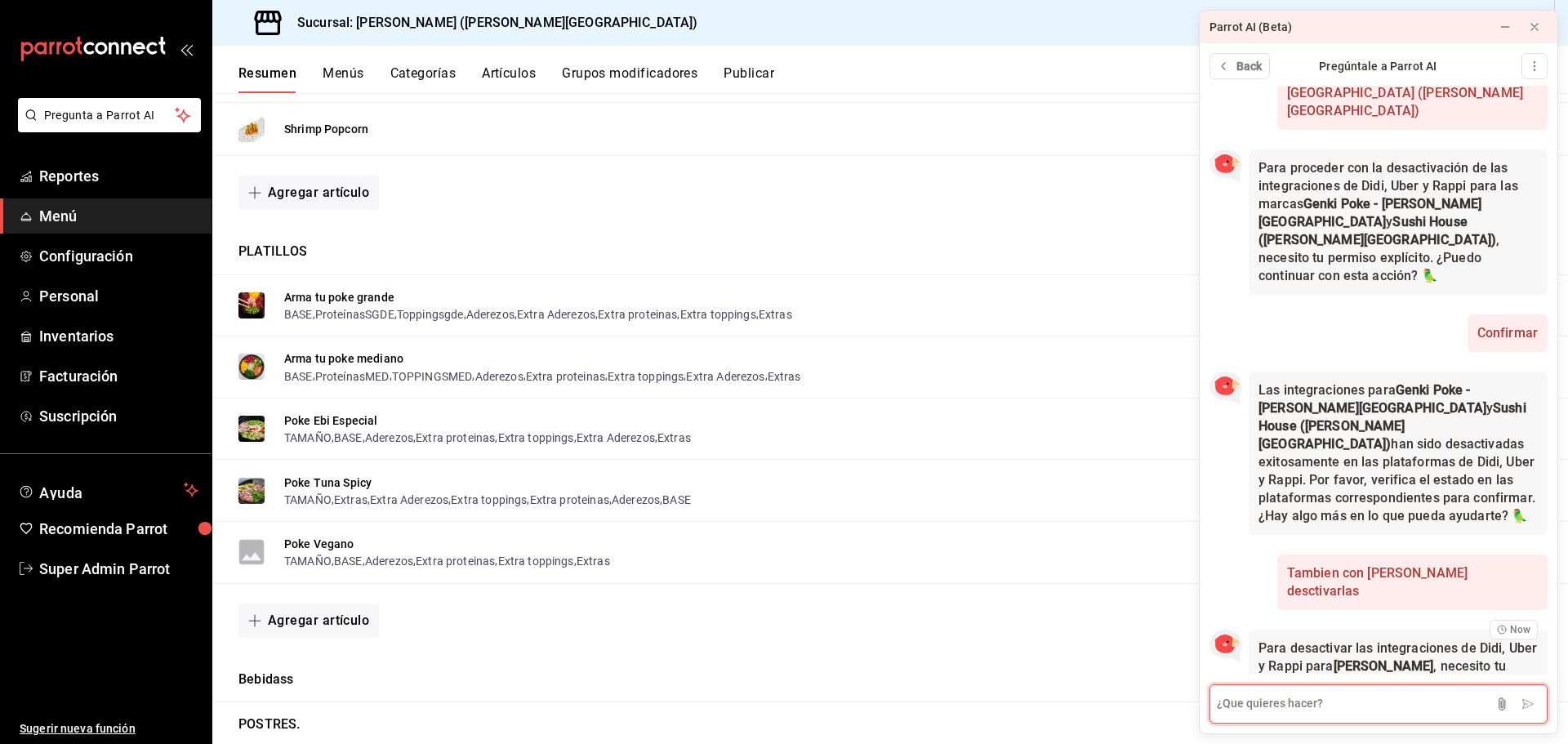
scroll to position [810, 0]
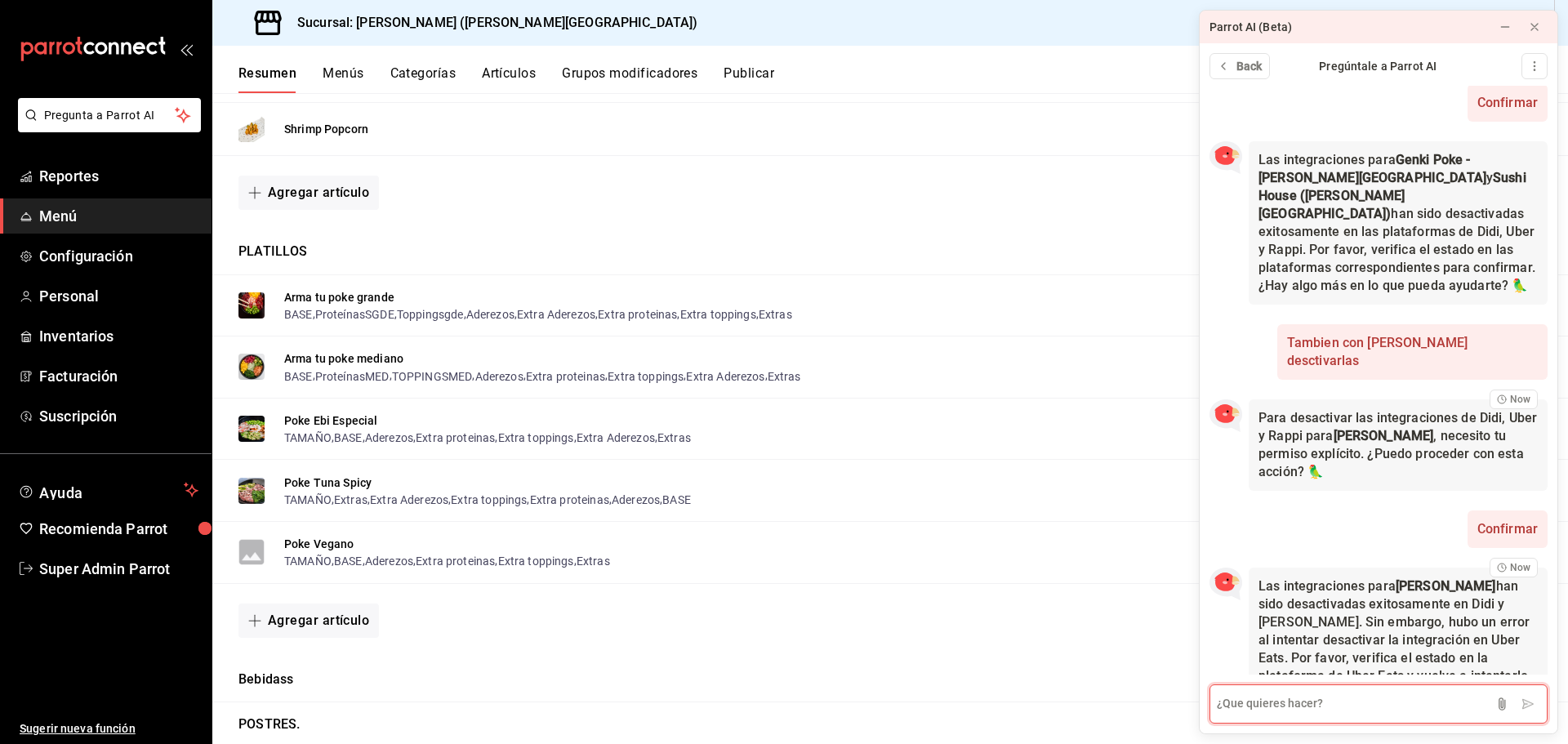
paste textarea "Sushi House ([PERSON_NAME][GEOGRAPHIC_DATA])"
type textarea "Sushi House ([PERSON_NAME][GEOGRAPHIC_DATA]) activa las integraciones"
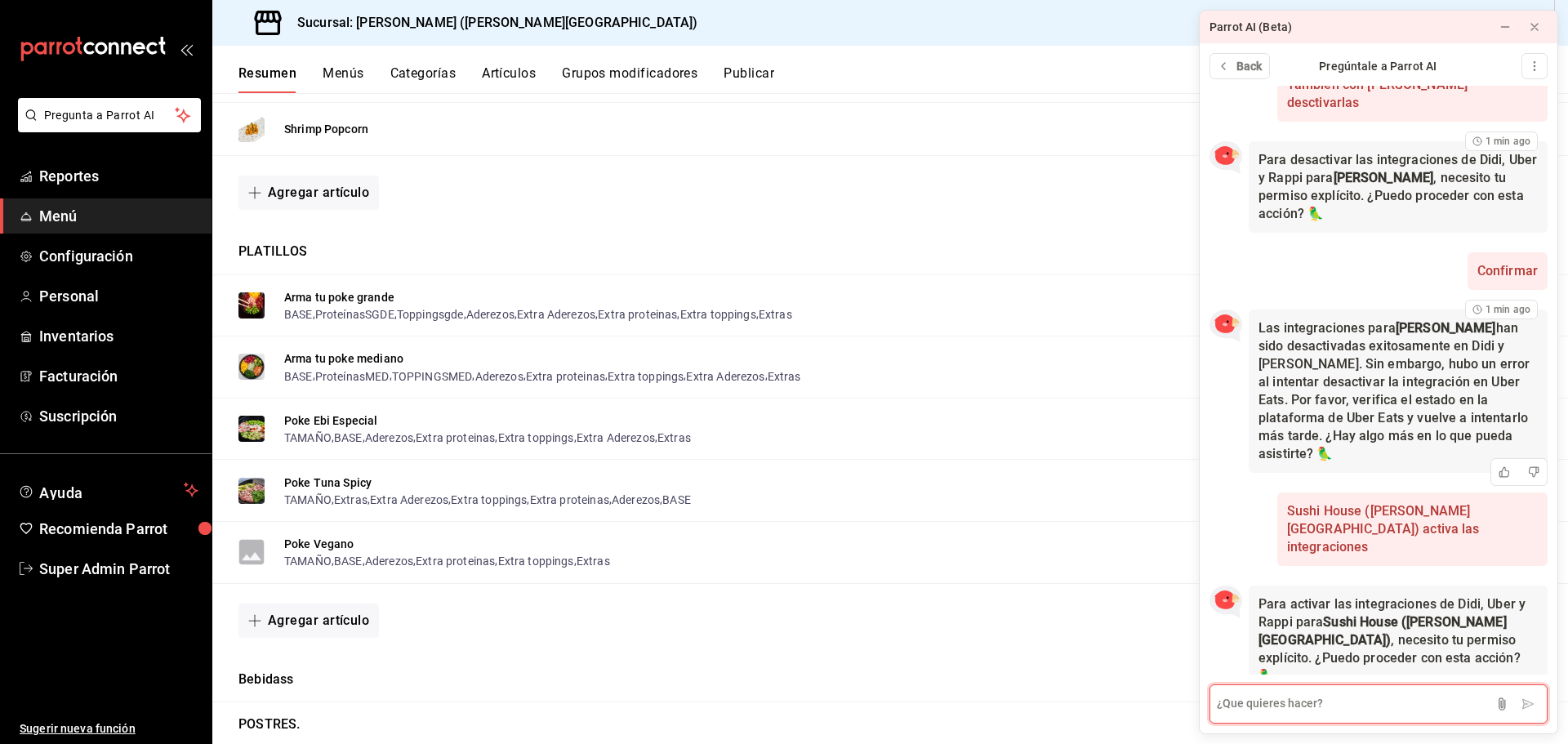
scroll to position [1073, 0]
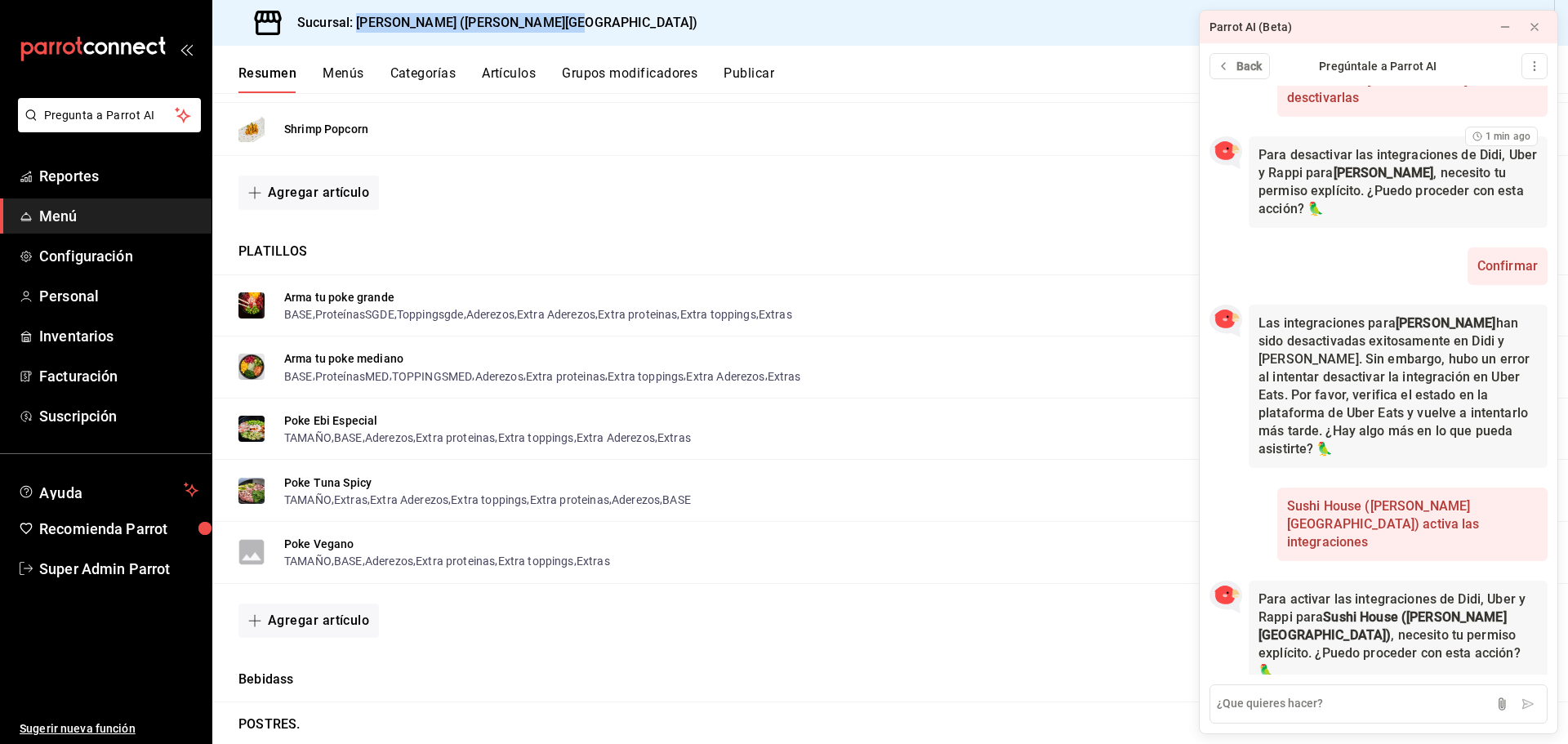
drag, startPoint x: 572, startPoint y: 22, endPoint x: 360, endPoint y: 14, distance: 212.2
click at [360, 14] on div "Sucursal: [PERSON_NAME] ([PERSON_NAME][GEOGRAPHIC_DATA])" at bounding box center [889, 23] width 1355 height 45
copy h3 "[PERSON_NAME] ([PERSON_NAME][GEOGRAPHIC_DATA])"
click at [572, 138] on div "Shrimp Popcorn $135.00" at bounding box center [889, 129] width 1355 height 53
click at [1529, 28] on icon at bounding box center [1534, 27] width 13 height 13
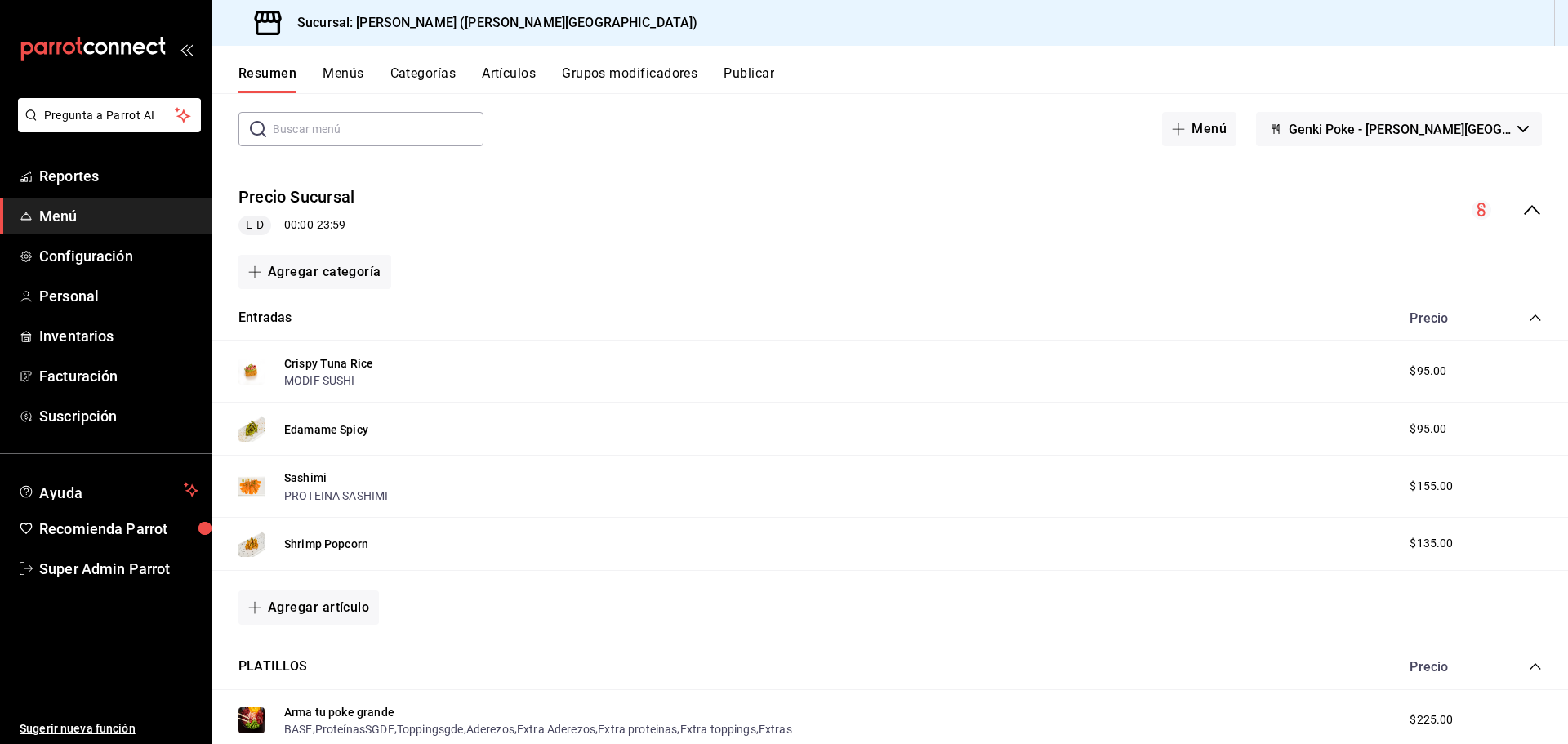
scroll to position [0, 0]
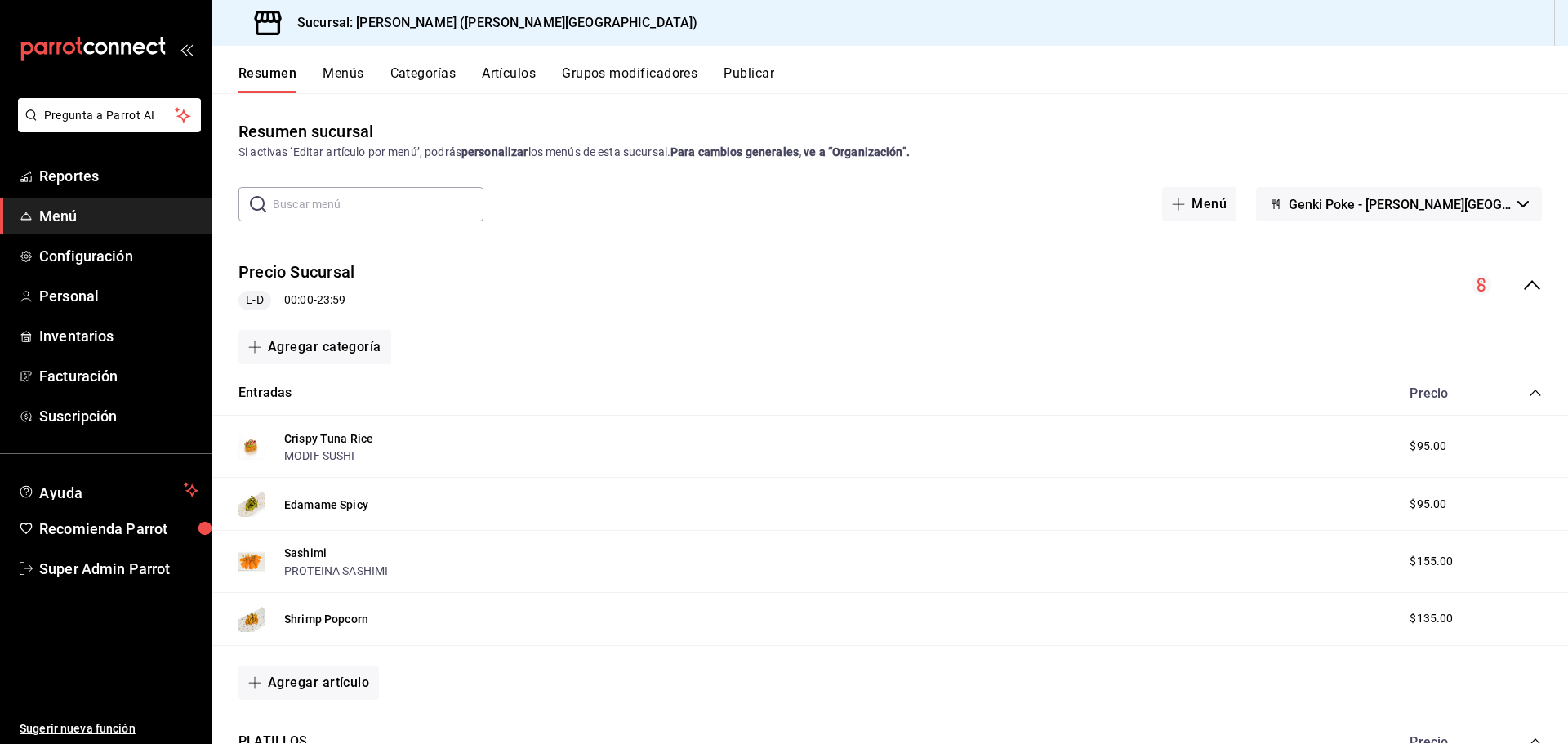
click at [1378, 213] on button "Genki Poke - [PERSON_NAME][GEOGRAPHIC_DATA]" at bounding box center [1398, 204] width 286 height 34
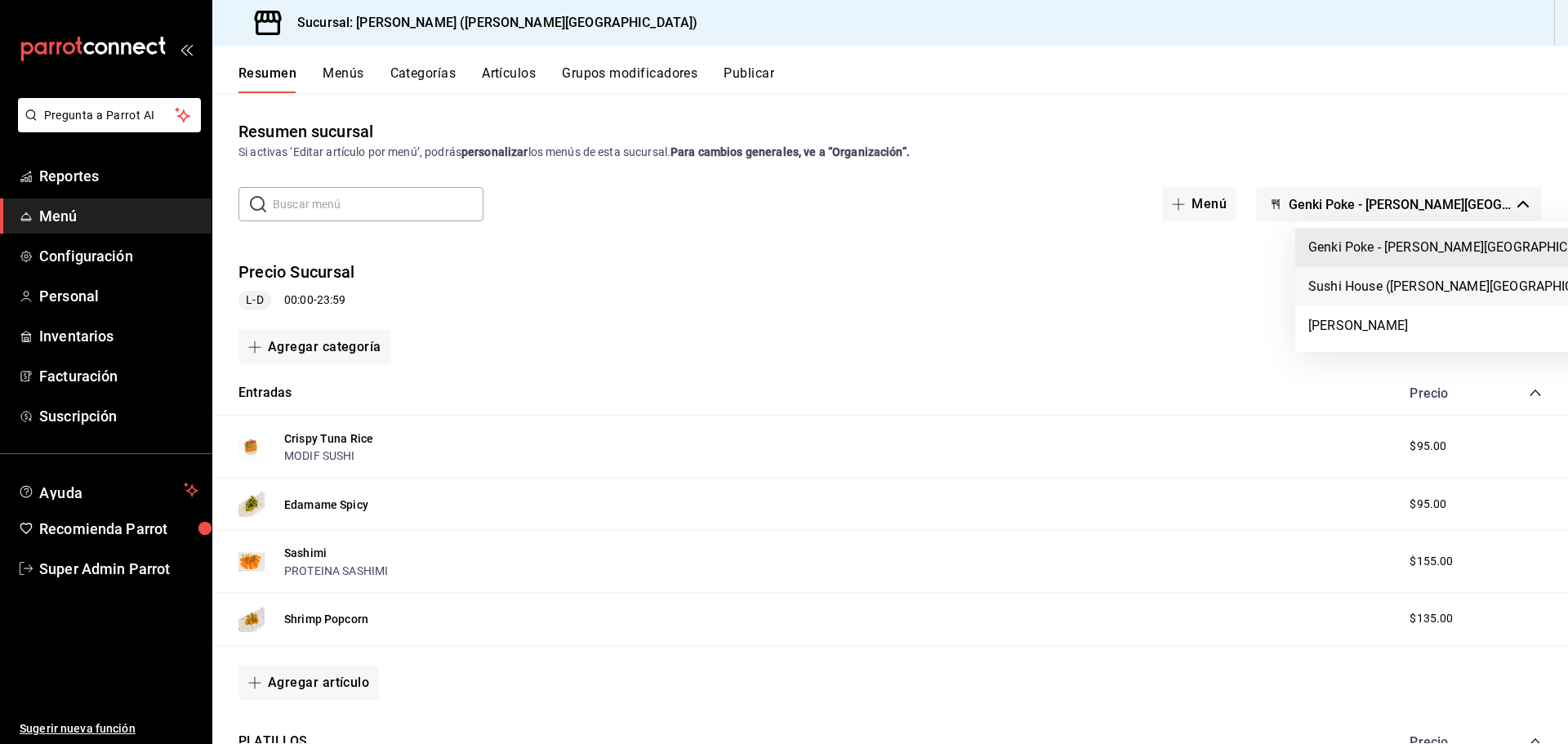
click at [1399, 289] on li "Sushi House ([PERSON_NAME][GEOGRAPHIC_DATA])" at bounding box center [1463, 287] width 338 height 40
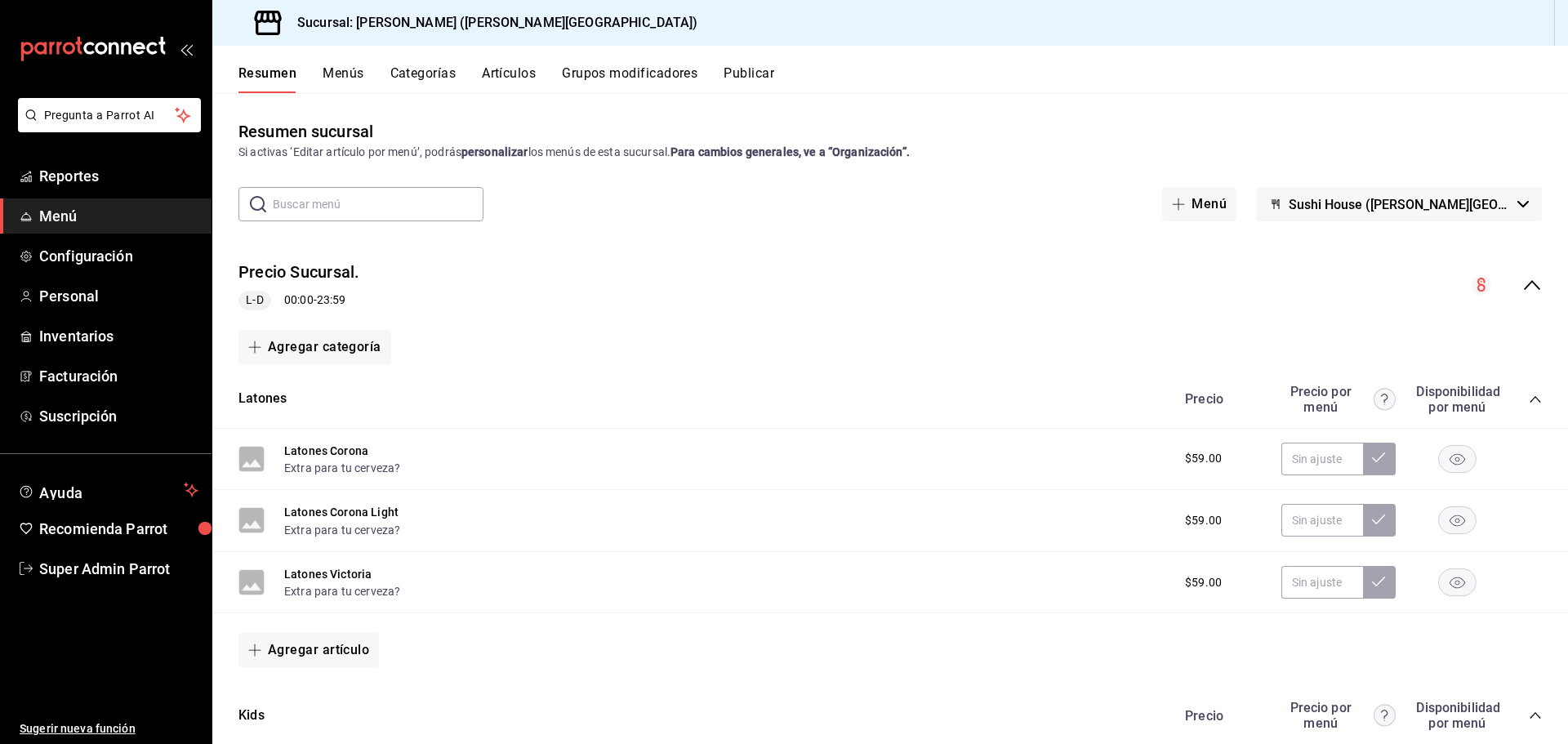
click at [1398, 216] on button "Sushi House ([PERSON_NAME][GEOGRAPHIC_DATA])" at bounding box center [1398, 204] width 286 height 34
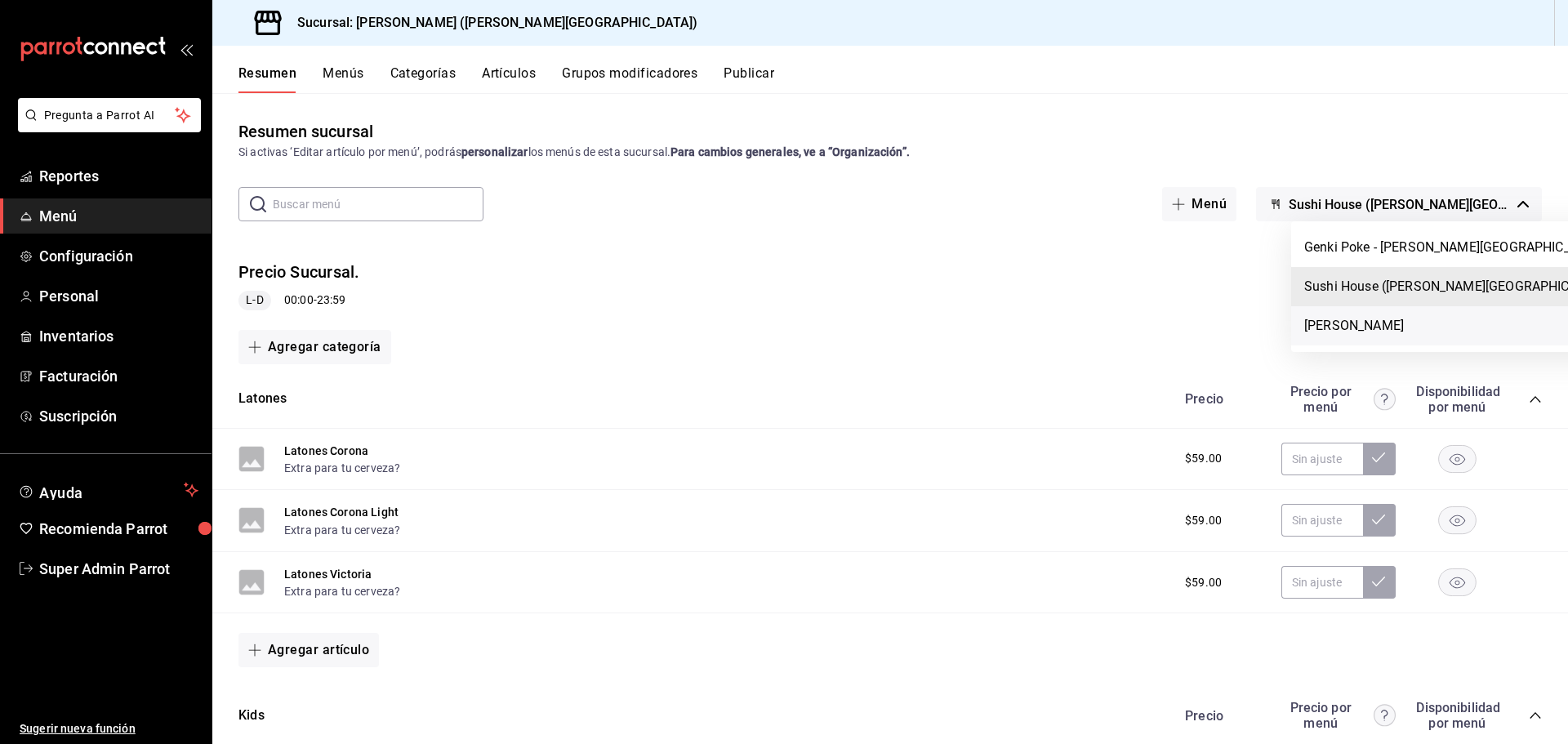
click at [1375, 319] on li "[PERSON_NAME]" at bounding box center [1460, 326] width 338 height 40
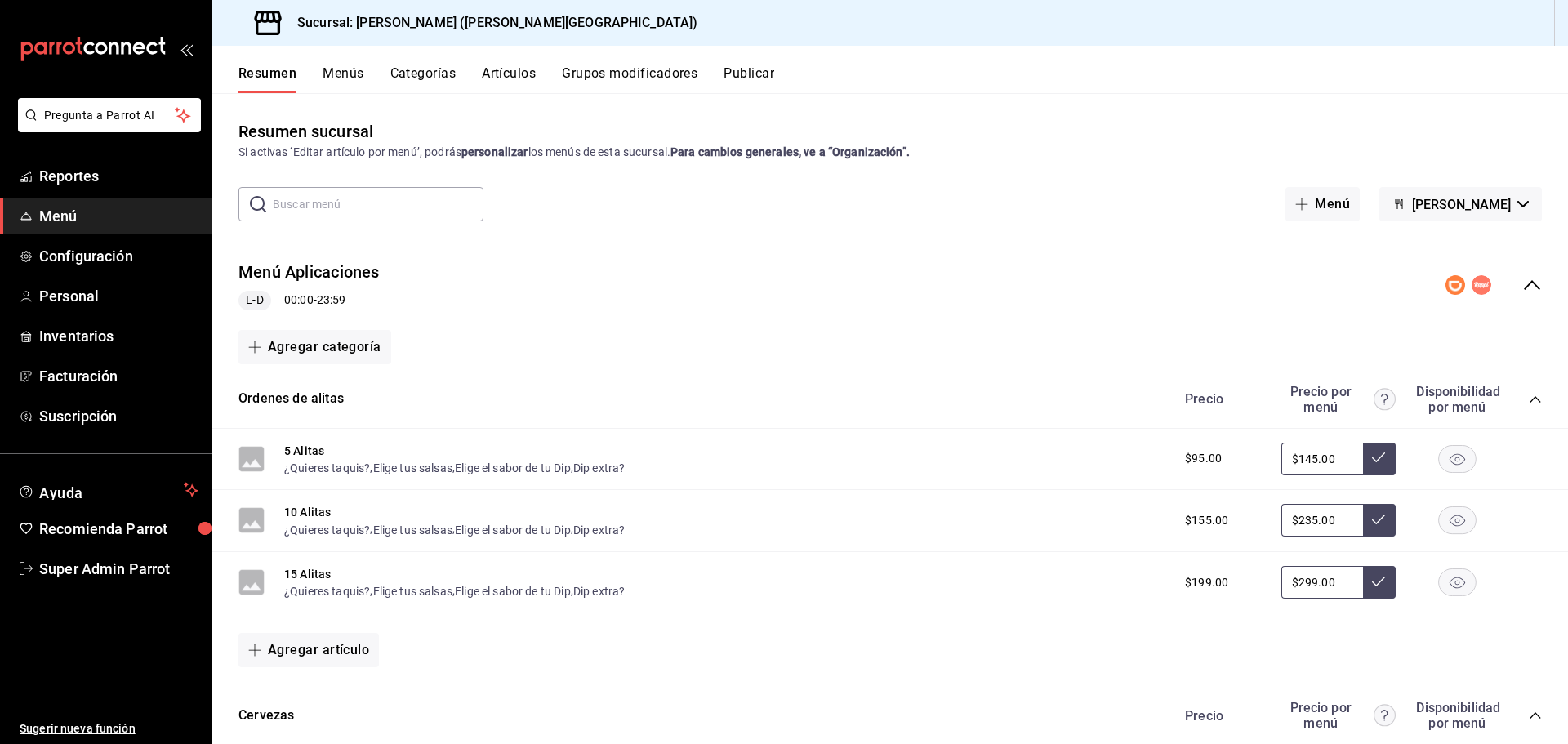
click at [1526, 280] on icon "collapse-menu-row" at bounding box center [1531, 285] width 20 height 20
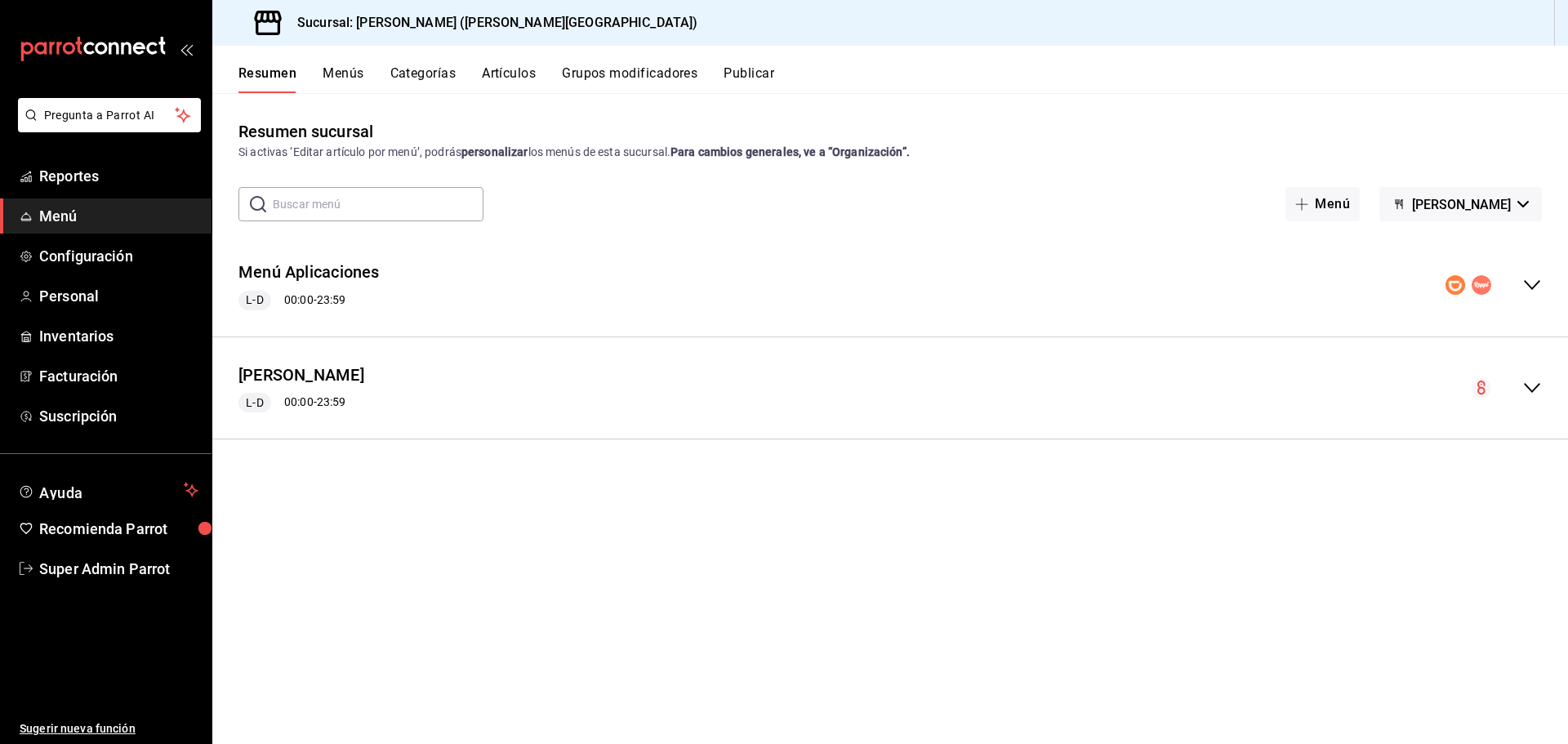
click at [1471, 211] on span "[PERSON_NAME]" at bounding box center [1461, 205] width 99 height 15
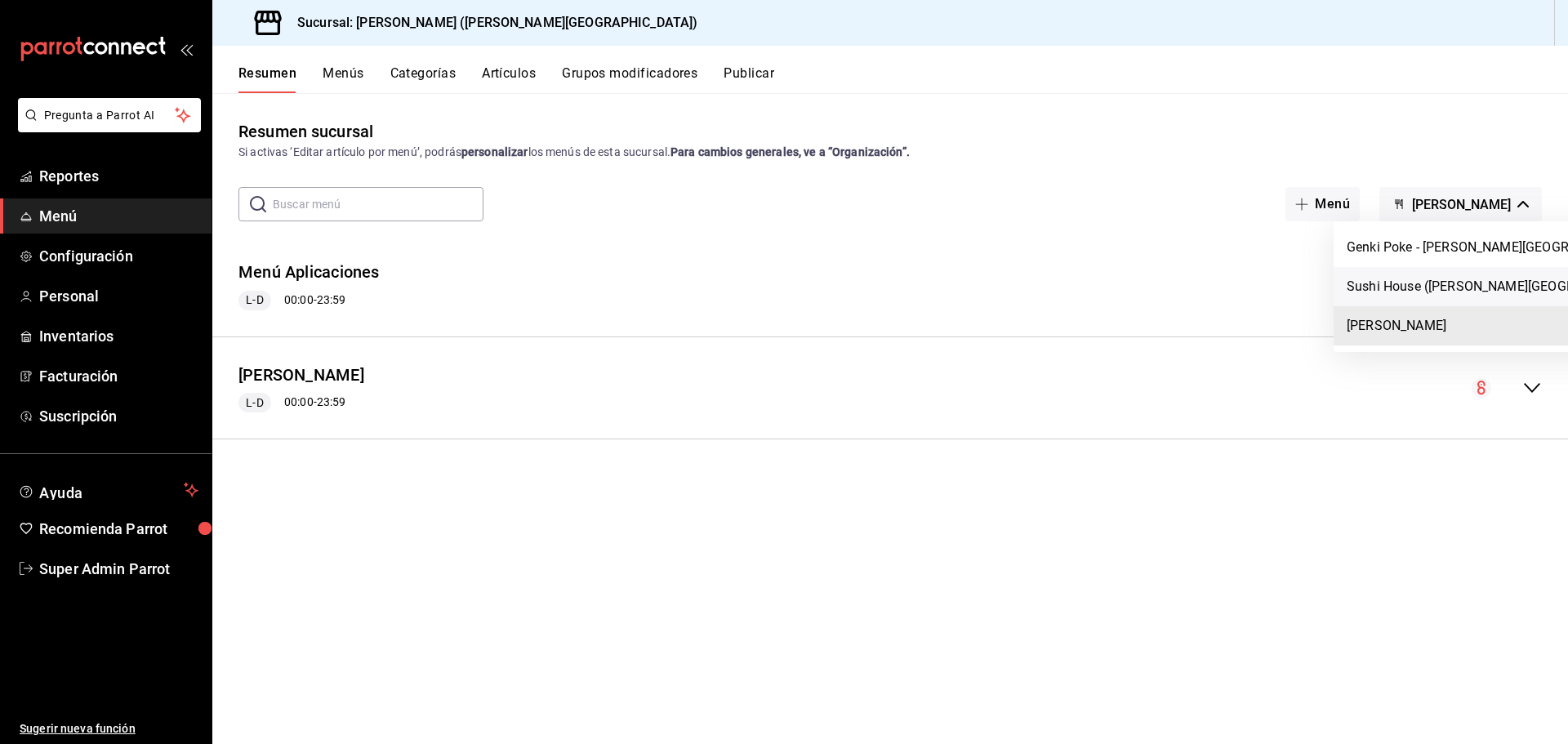
click at [1431, 277] on li "Sushi House ([PERSON_NAME][GEOGRAPHIC_DATA])" at bounding box center [1502, 287] width 338 height 40
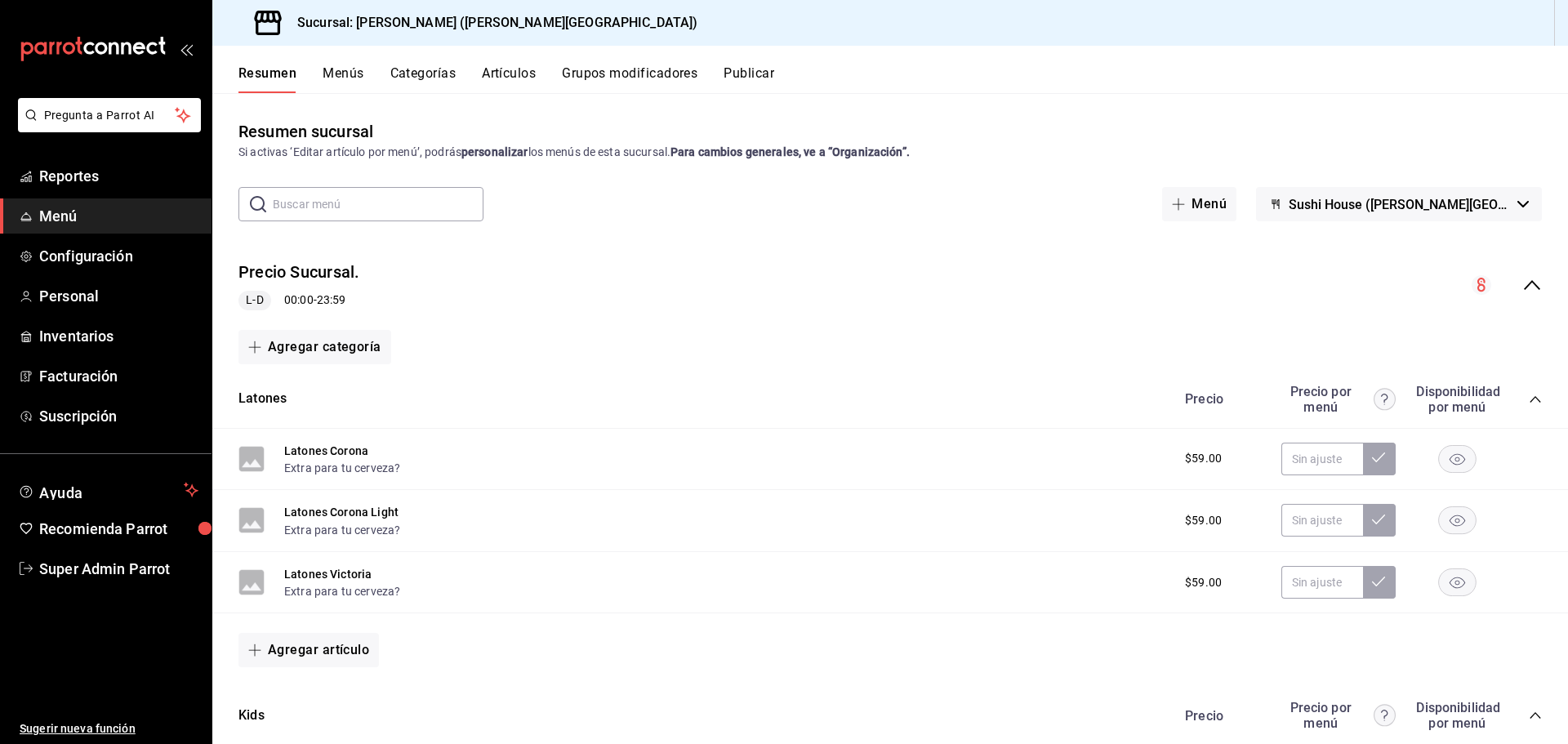
click at [1522, 284] on icon "collapse-menu-row" at bounding box center [1531, 285] width 20 height 20
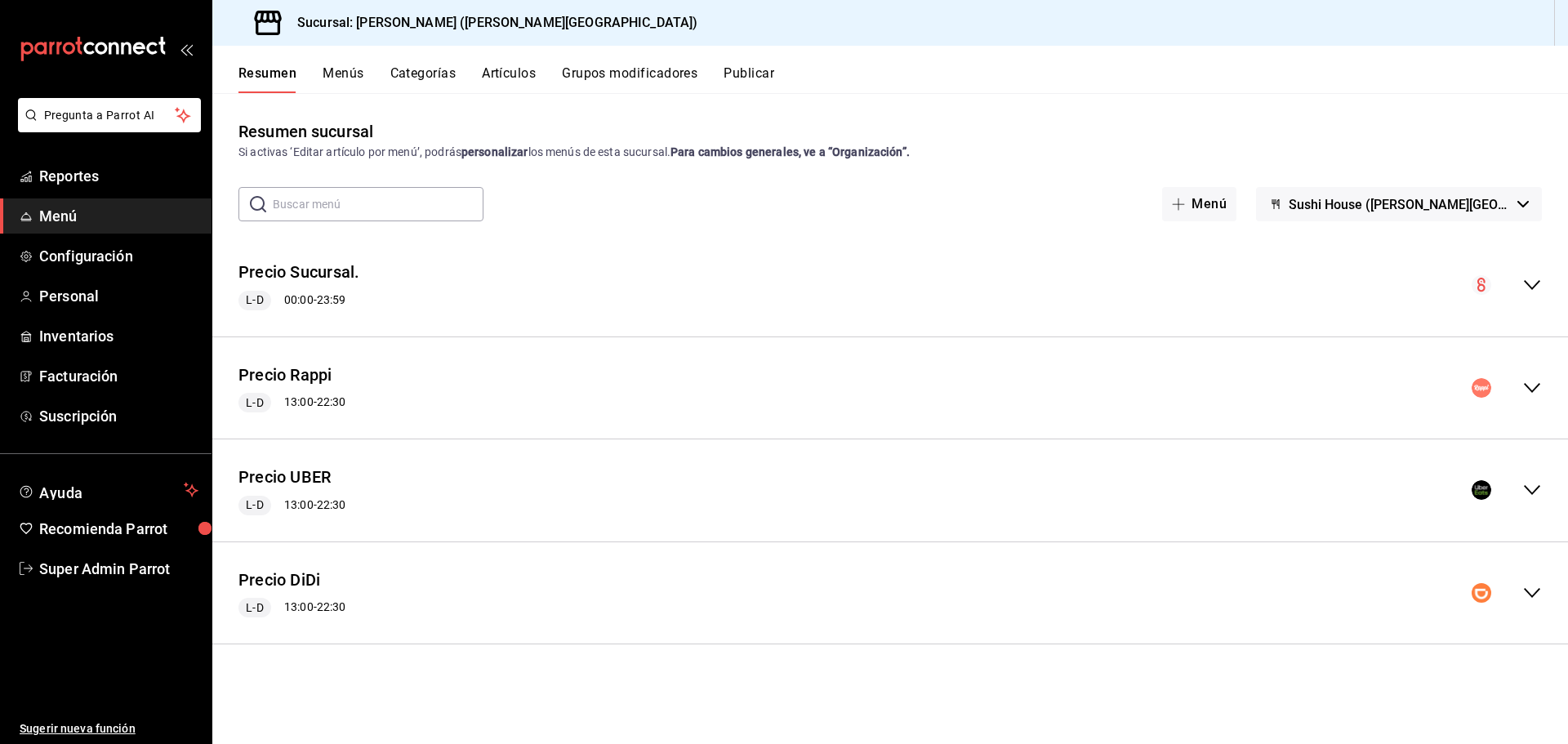
click at [1429, 207] on span "Sushi House ([PERSON_NAME][GEOGRAPHIC_DATA])" at bounding box center [1399, 205] width 223 height 15
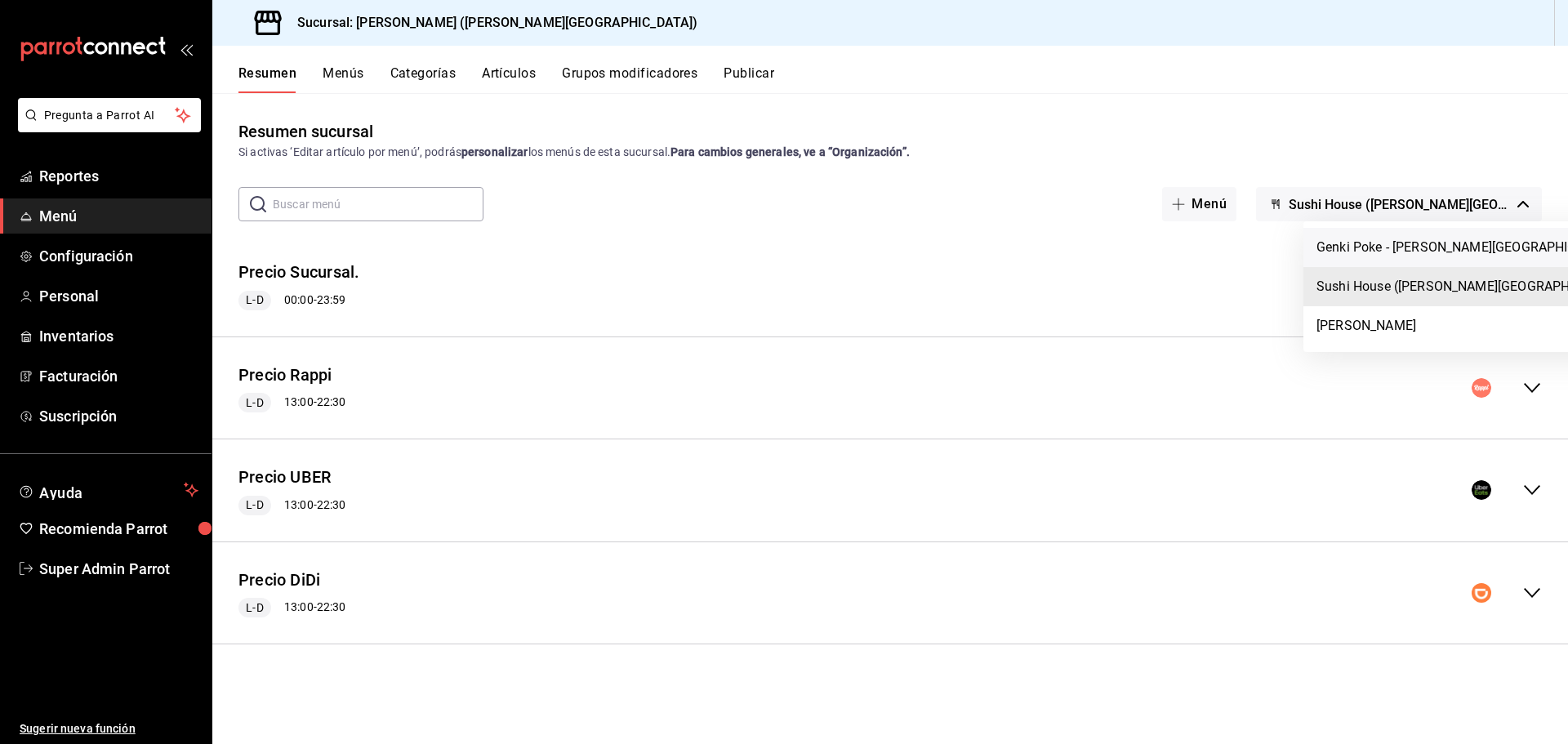
click at [1421, 253] on li "Genki Poke - [PERSON_NAME][GEOGRAPHIC_DATA]" at bounding box center [1472, 248] width 338 height 40
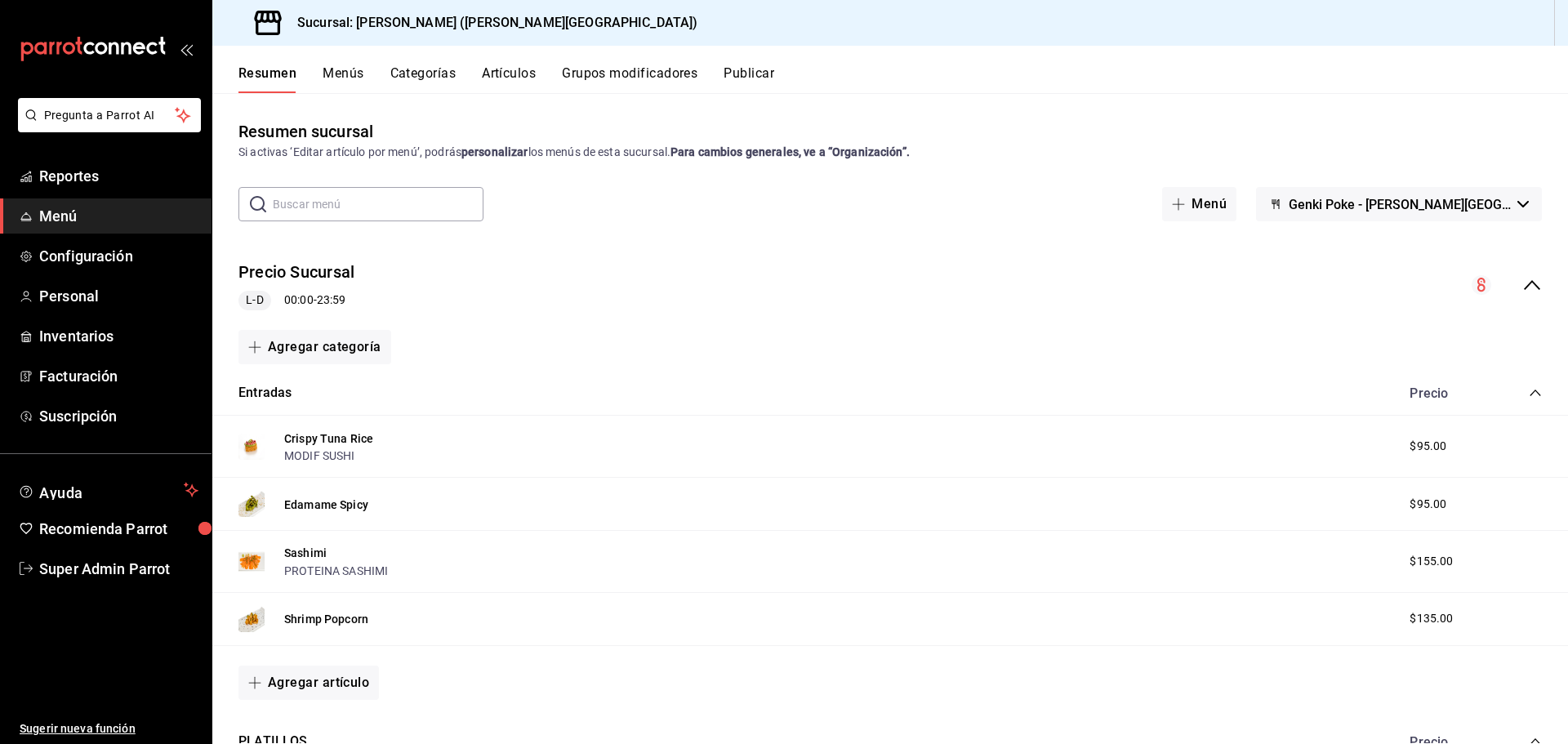
click at [1529, 291] on div "Precio Sucursal L-D 00:00 - 23:59" at bounding box center [889, 285] width 1355 height 76
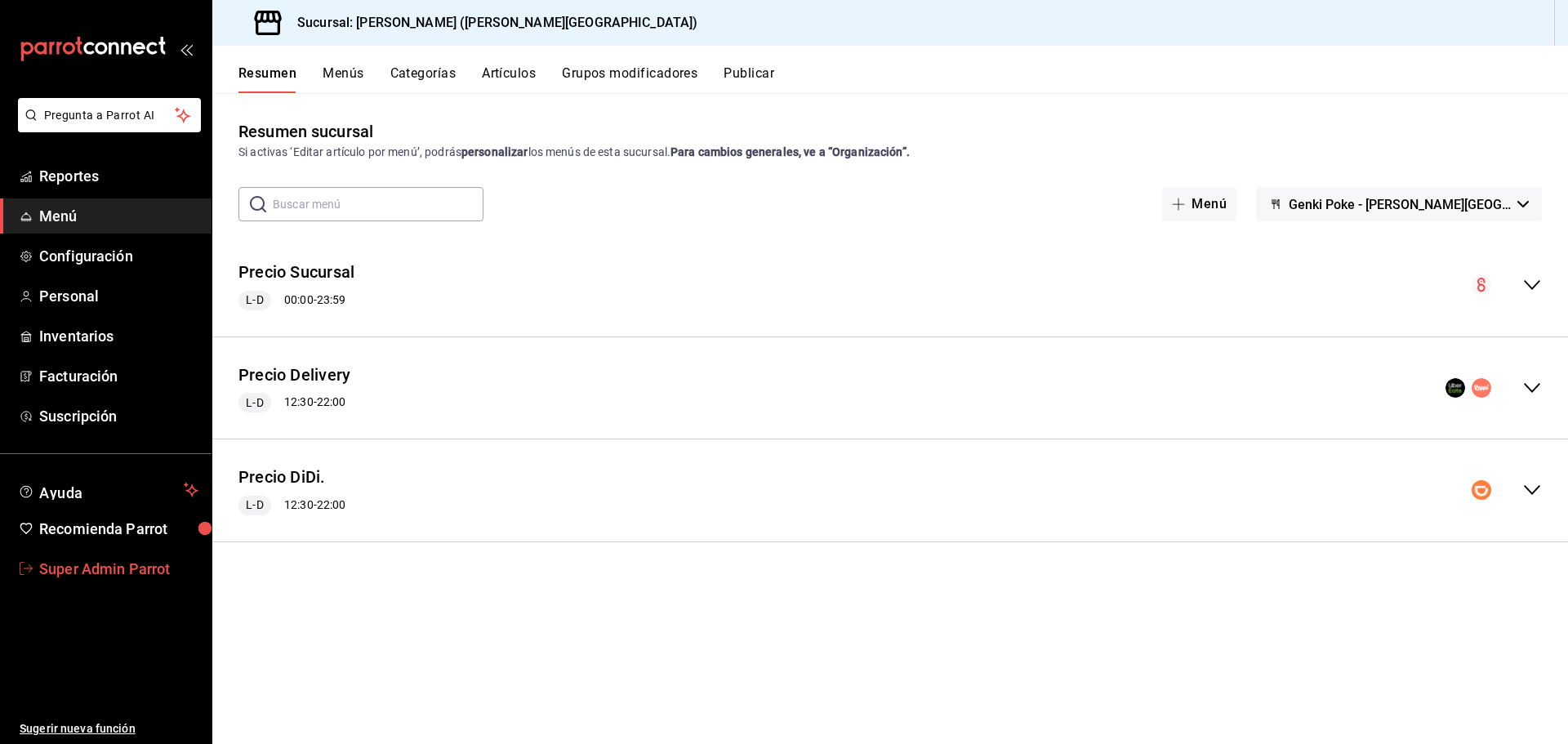
click at [87, 562] on span "Super Admin Parrot" at bounding box center [119, 568] width 159 height 22
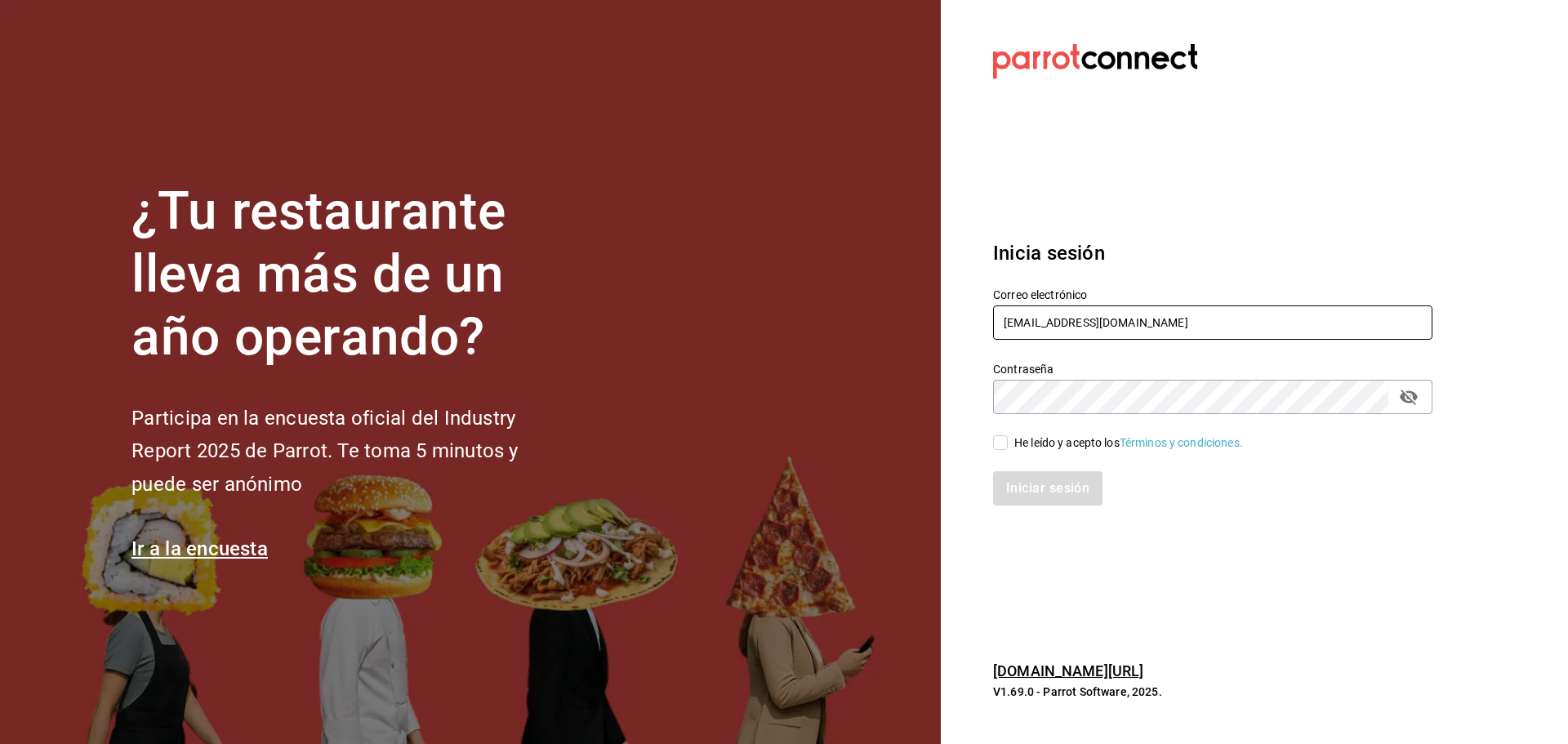
drag, startPoint x: 1094, startPoint y: 338, endPoint x: 1102, endPoint y: 330, distance: 11.3
click at [1094, 337] on input "[EMAIL_ADDRESS][DOMAIN_NAME]" at bounding box center [1213, 322] width 439 height 34
click at [1102, 330] on input "[EMAIL_ADDRESS][DOMAIN_NAME]" at bounding box center [1213, 322] width 439 height 34
type input "[EMAIL_ADDRESS][DOMAIN_NAME]"
click at [996, 445] on input "He leído y acepto los Términos y condiciones." at bounding box center [1000, 443] width 15 height 15
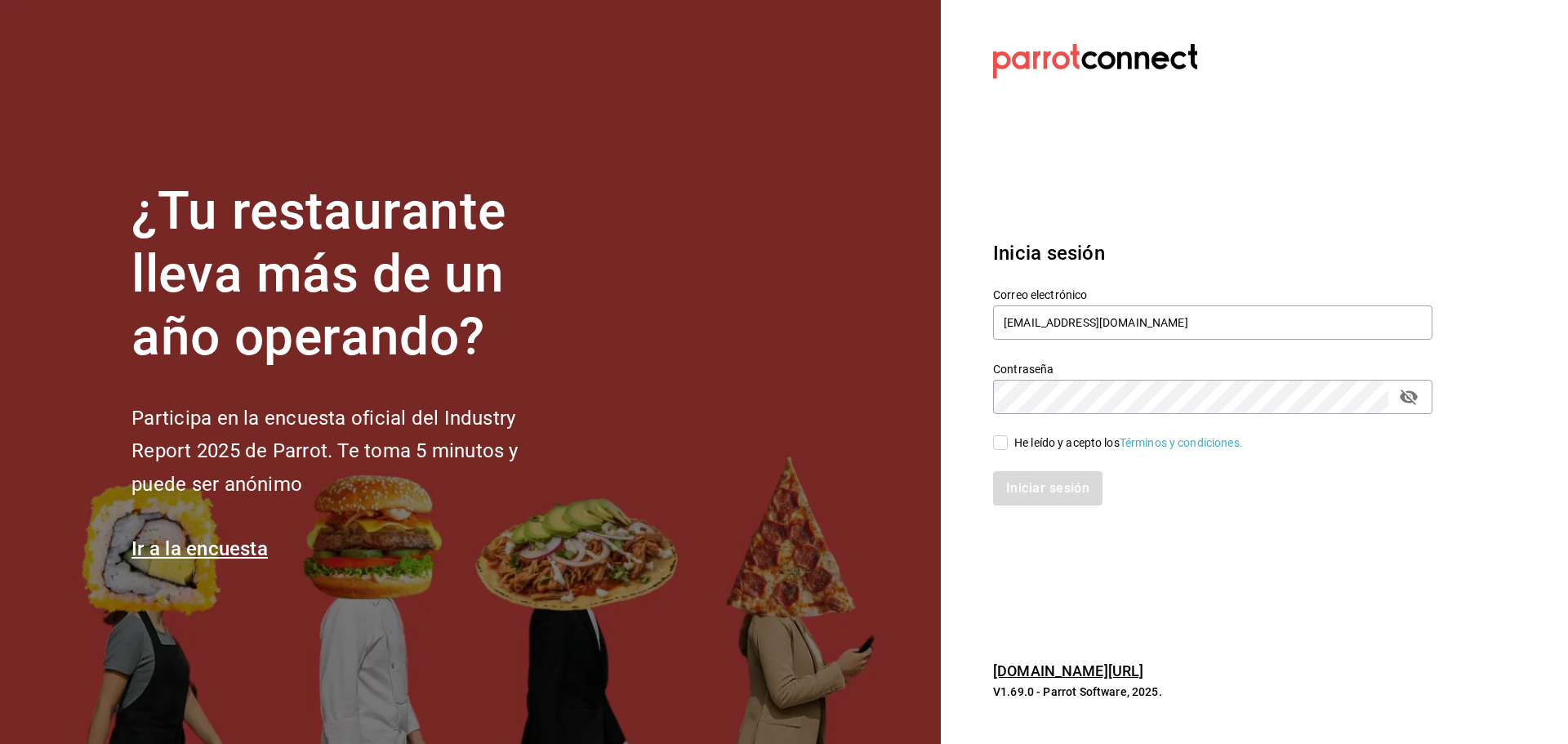
checkbox input "true"
click at [1016, 470] on div "Iniciar sesión" at bounding box center [1202, 478] width 459 height 54
click at [1026, 490] on button "Iniciar sesión" at bounding box center [1048, 488] width 111 height 34
